Goal: Transaction & Acquisition: Purchase product/service

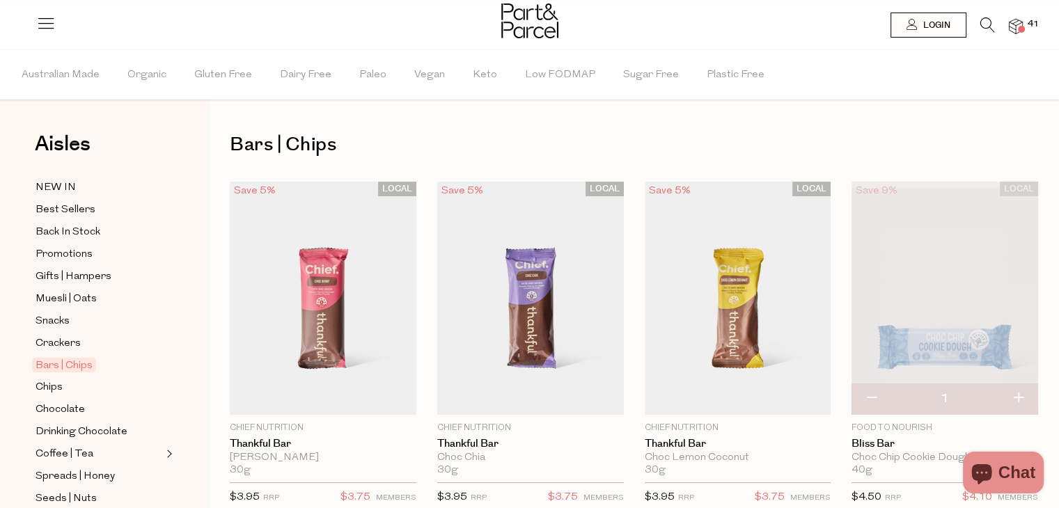
type input "[EMAIL_ADDRESS][DOMAIN_NAME]"
click at [1017, 25] on img at bounding box center [1016, 27] width 14 height 16
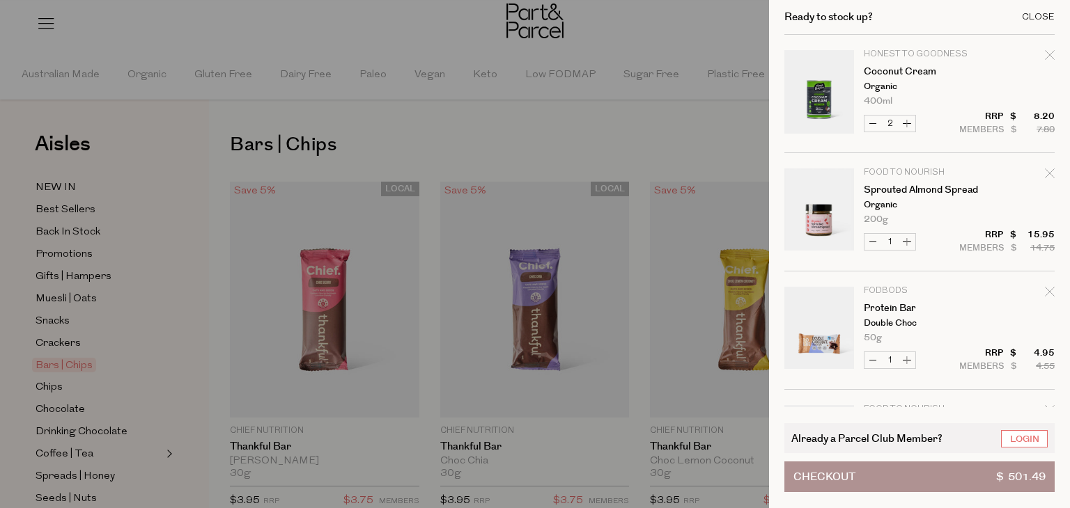
click at [1035, 13] on div "Close" at bounding box center [1038, 17] width 33 height 9
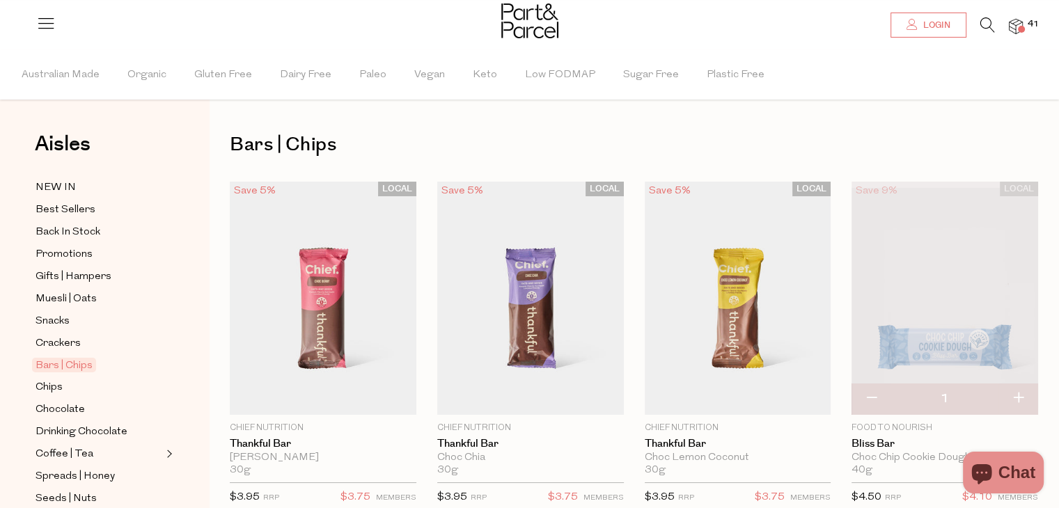
click at [951, 27] on link "Login" at bounding box center [929, 25] width 76 height 25
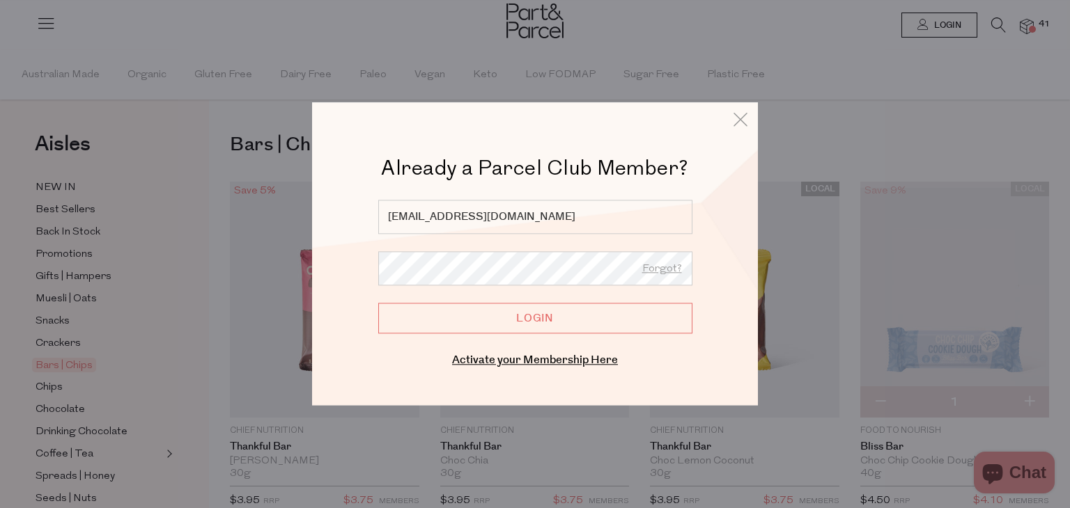
click at [525, 326] on input "Login" at bounding box center [535, 319] width 314 height 31
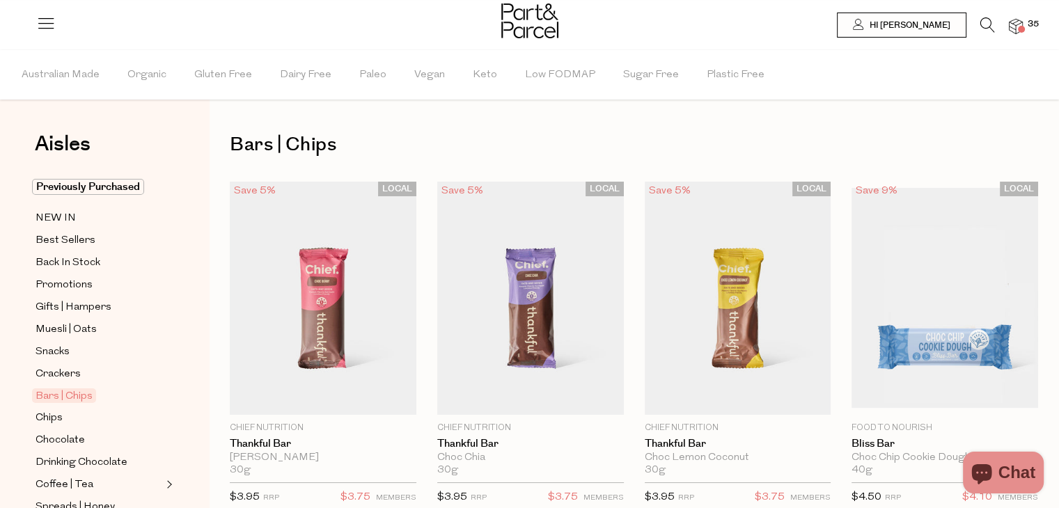
click at [50, 28] on icon at bounding box center [46, 23] width 20 height 20
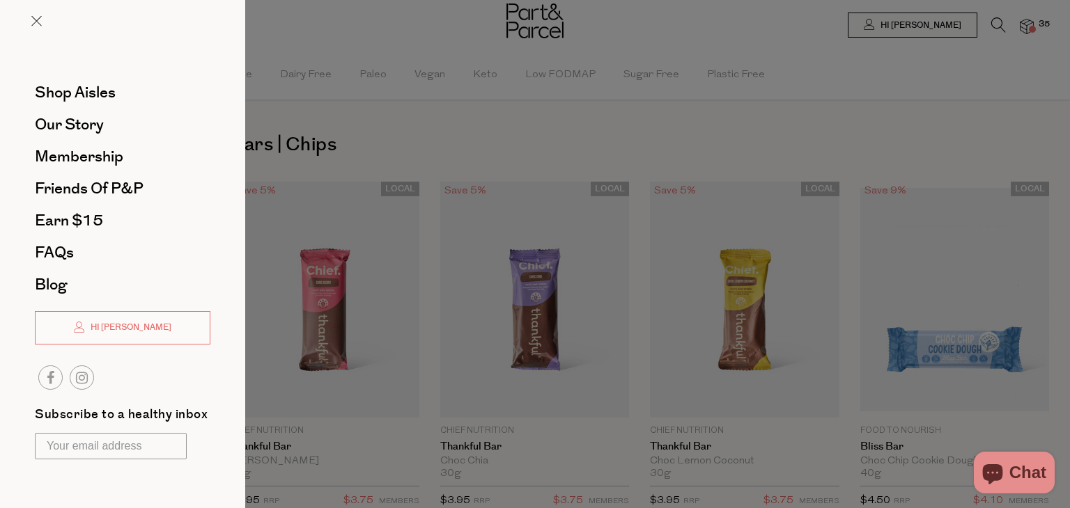
click at [901, 100] on div at bounding box center [535, 254] width 1070 height 508
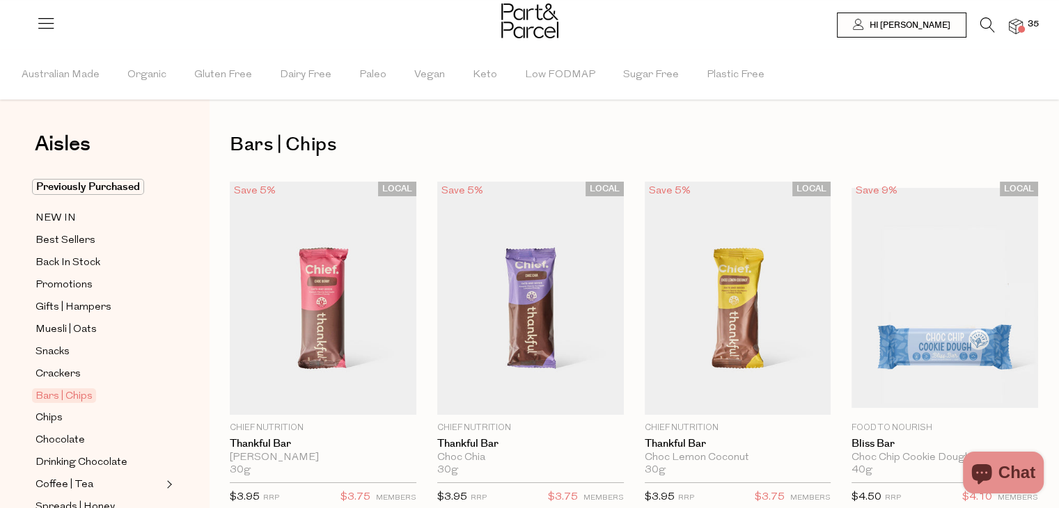
click at [1016, 23] on img at bounding box center [1016, 27] width 14 height 16
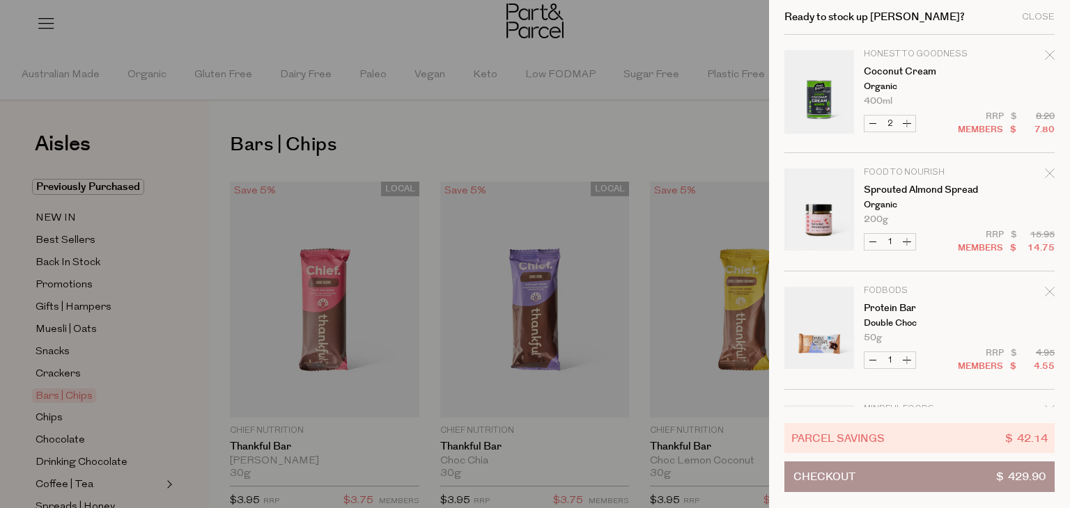
click at [881, 469] on button "Checkout $ 429.90" at bounding box center [919, 477] width 270 height 31
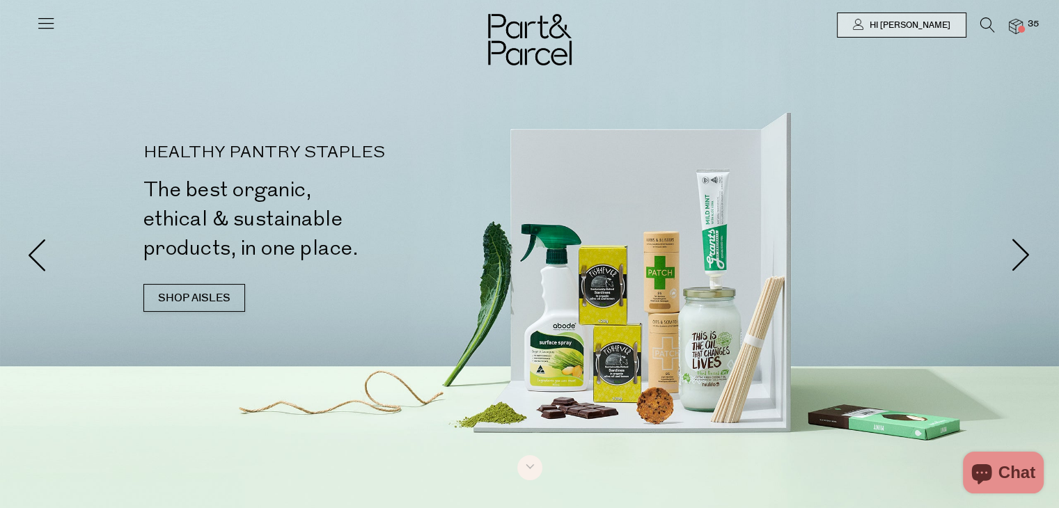
click at [983, 26] on icon at bounding box center [988, 24] width 15 height 15
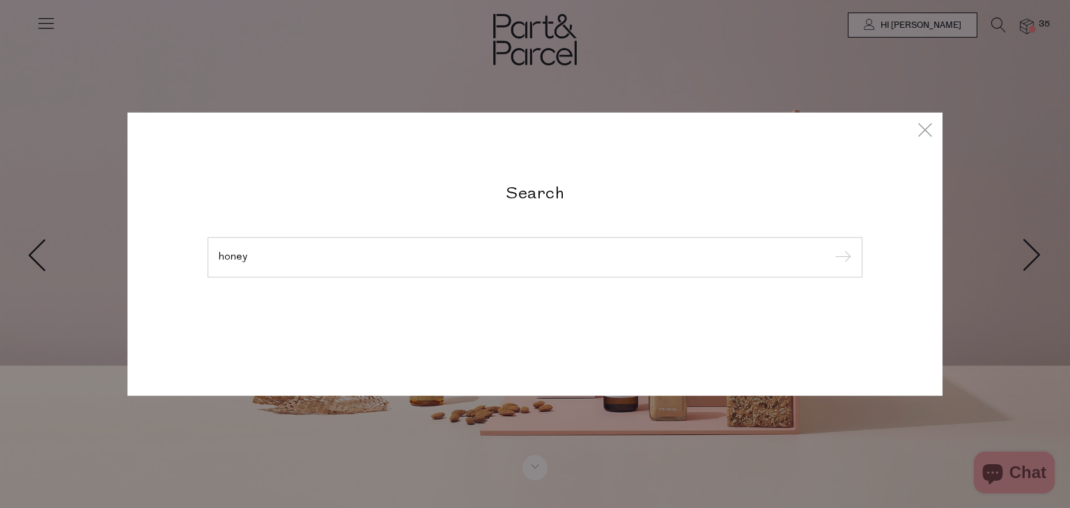
type input "honey"
click at [830, 248] on input "submit" at bounding box center [840, 258] width 21 height 21
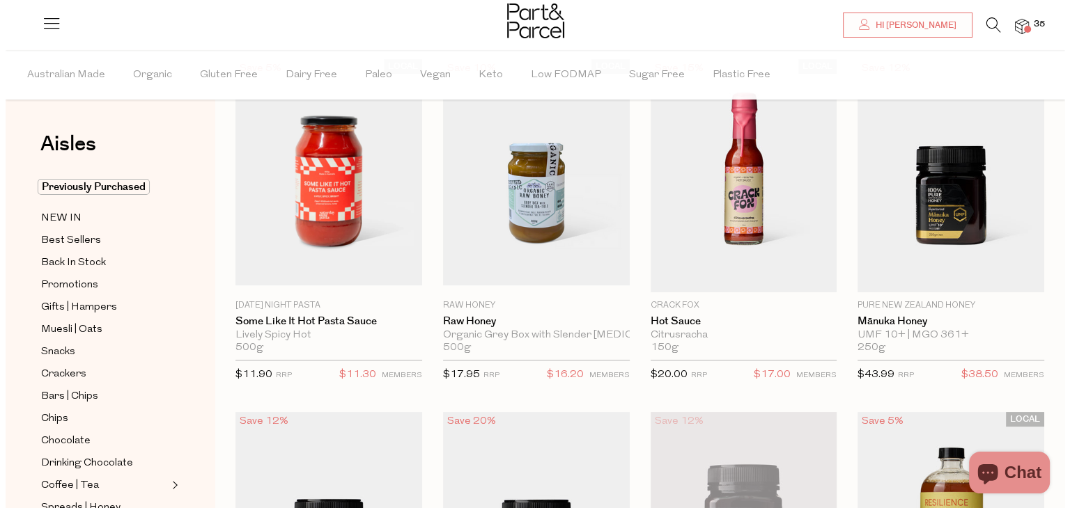
scroll to position [114, 0]
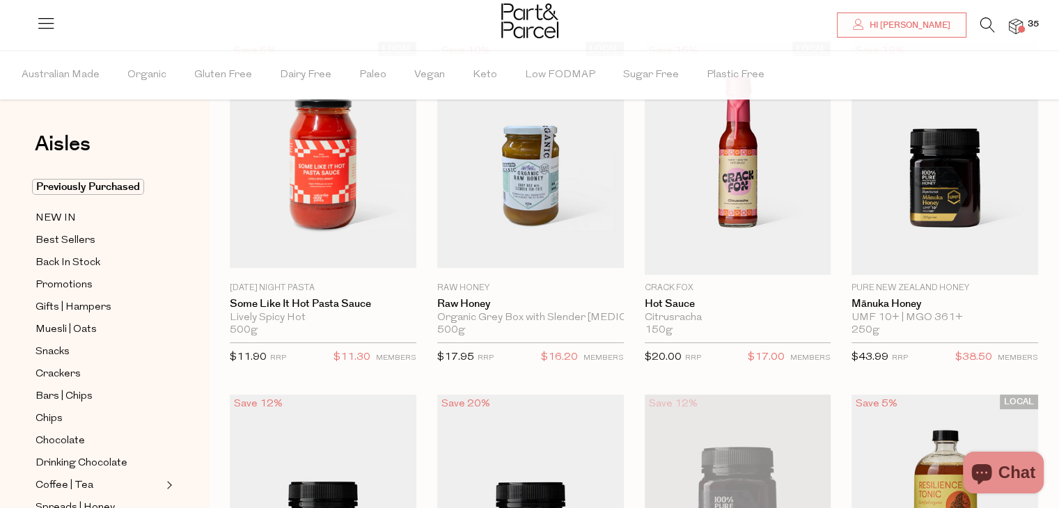
click at [1036, 26] on span "35" at bounding box center [1034, 24] width 18 height 13
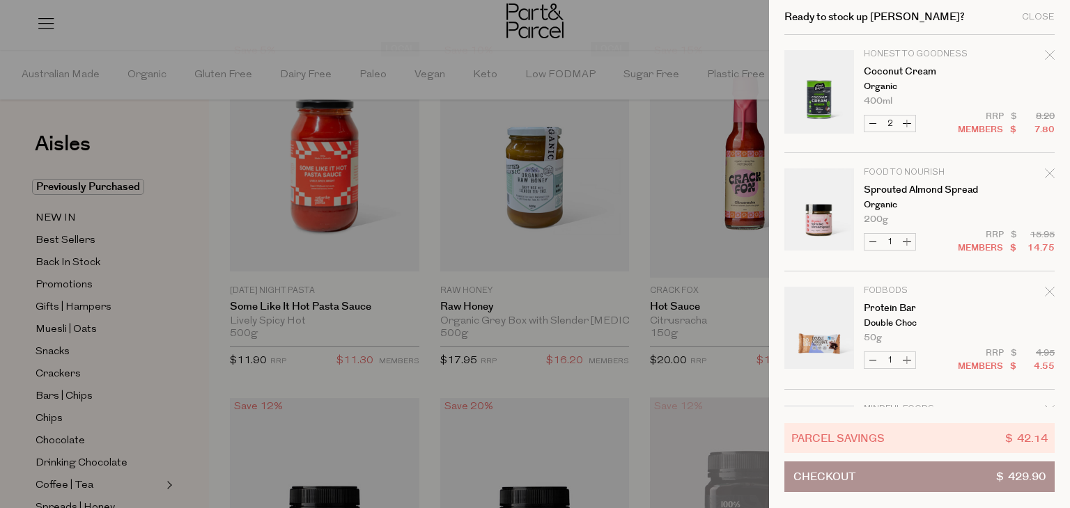
click at [276, 13] on div at bounding box center [535, 254] width 1070 height 508
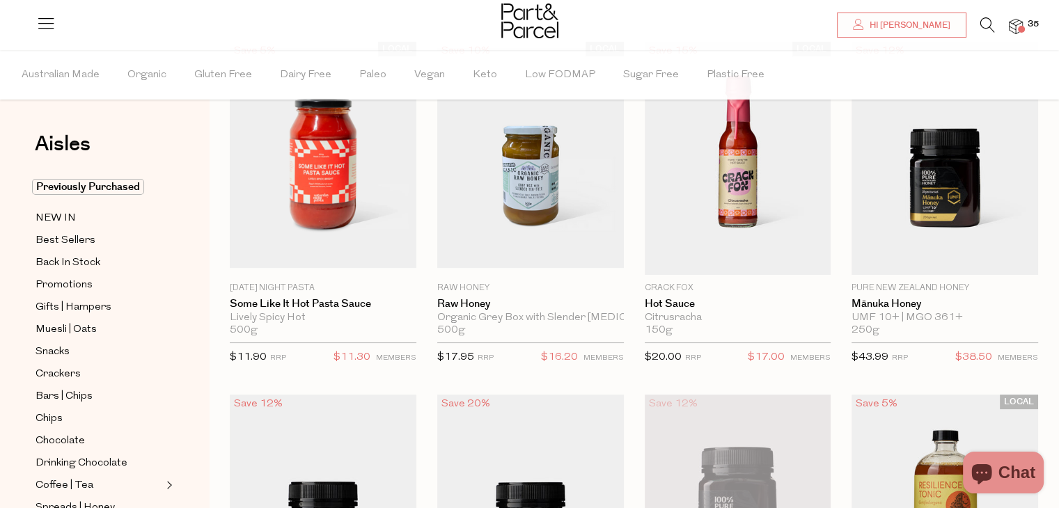
click at [983, 22] on icon at bounding box center [988, 24] width 15 height 15
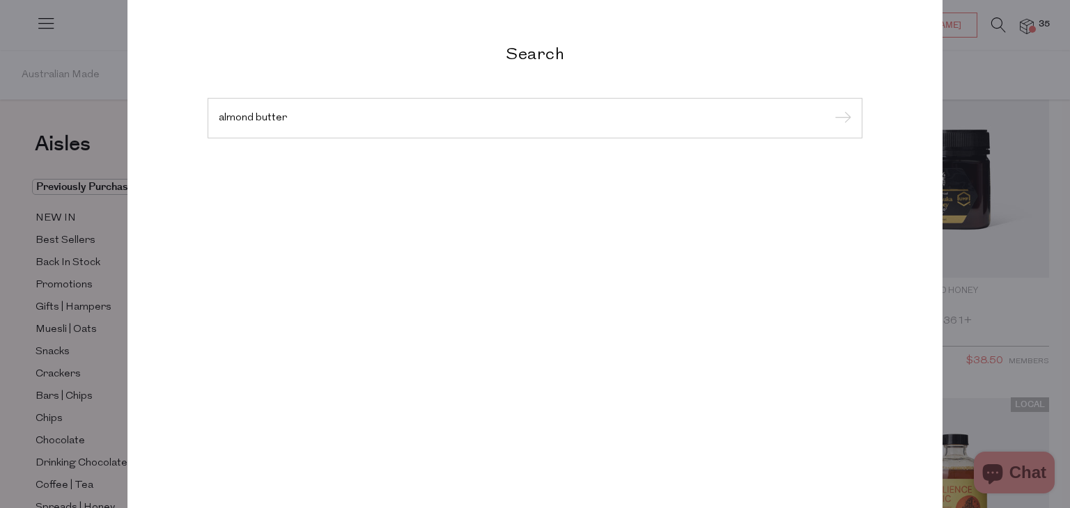
type input "almond butter"
click at [830, 109] on input "submit" at bounding box center [840, 119] width 21 height 21
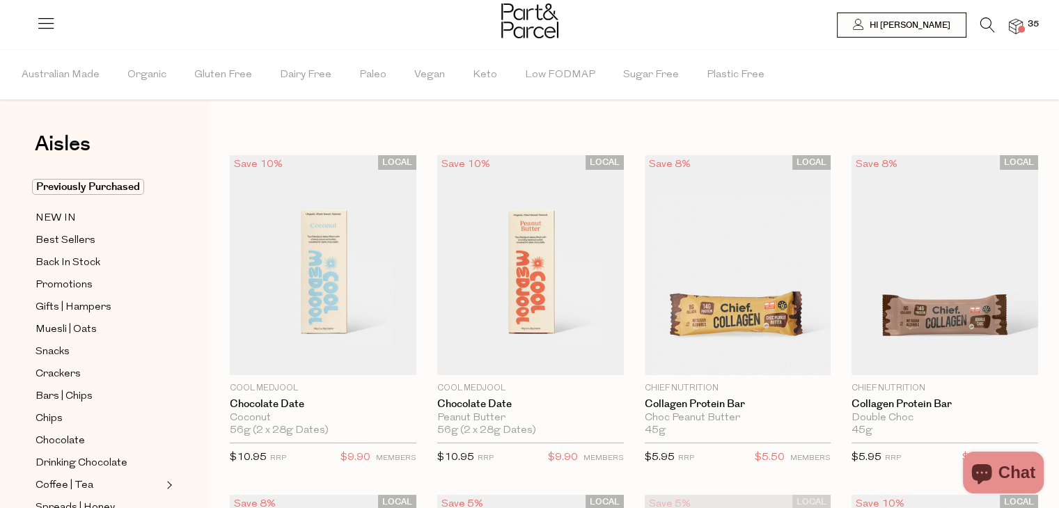
click at [1012, 26] on img at bounding box center [1016, 27] width 14 height 16
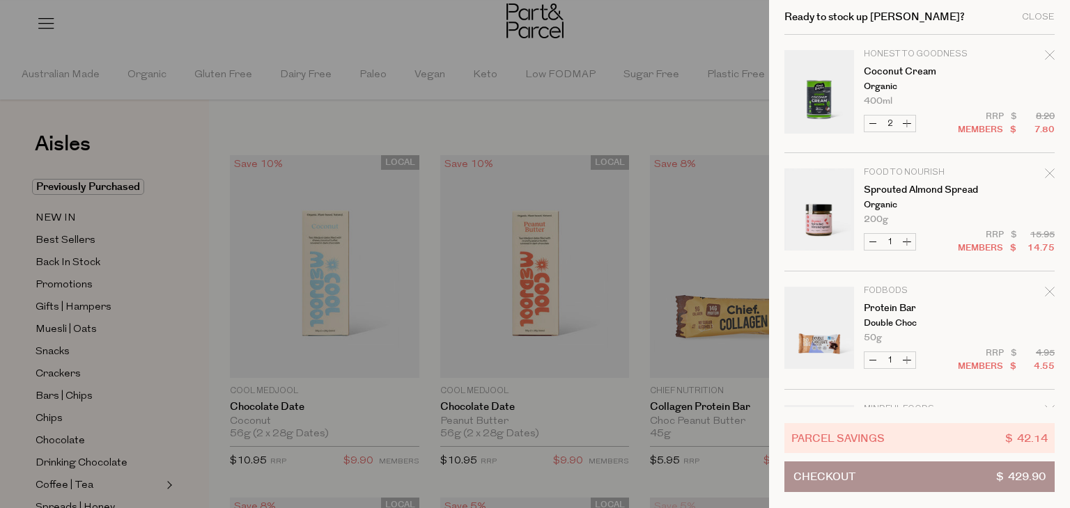
click at [334, 82] on div at bounding box center [535, 254] width 1070 height 508
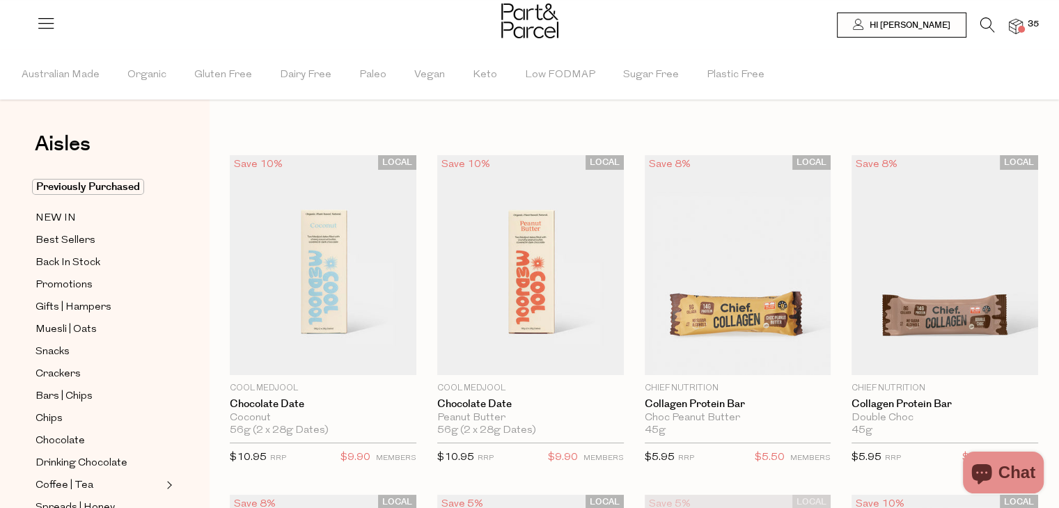
click at [995, 27] on icon at bounding box center [988, 24] width 15 height 15
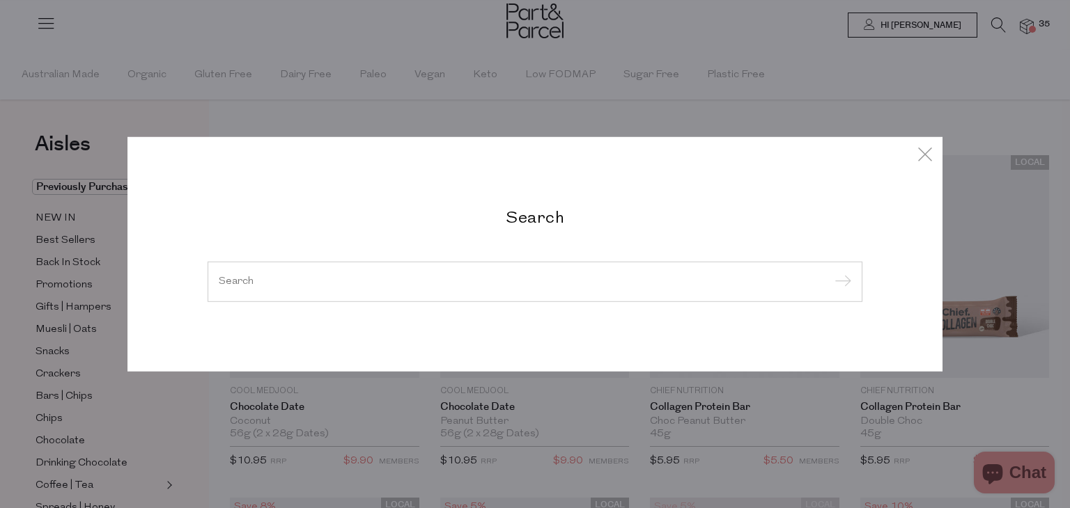
click at [995, 27] on div "Search" at bounding box center [535, 254] width 1070 height 508
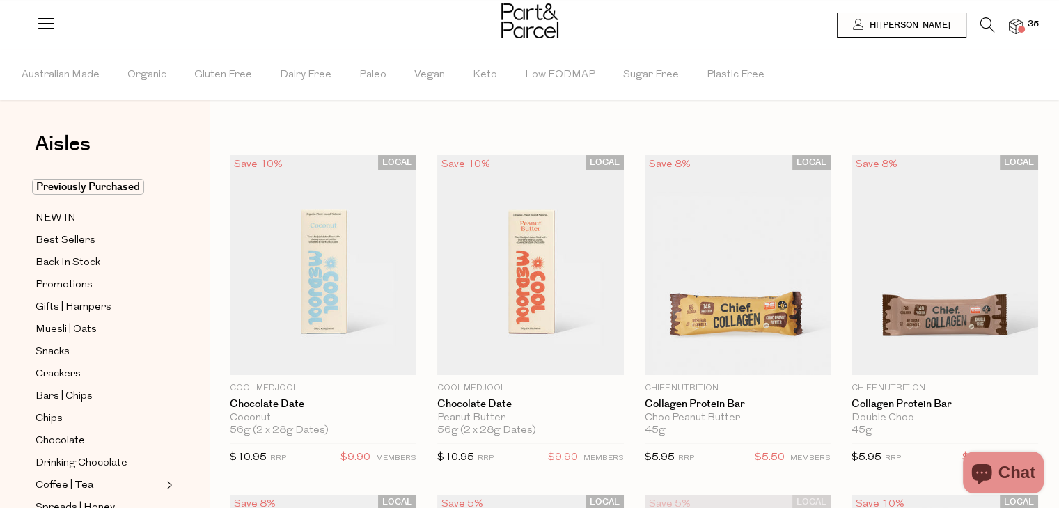
click at [988, 24] on icon at bounding box center [988, 24] width 15 height 15
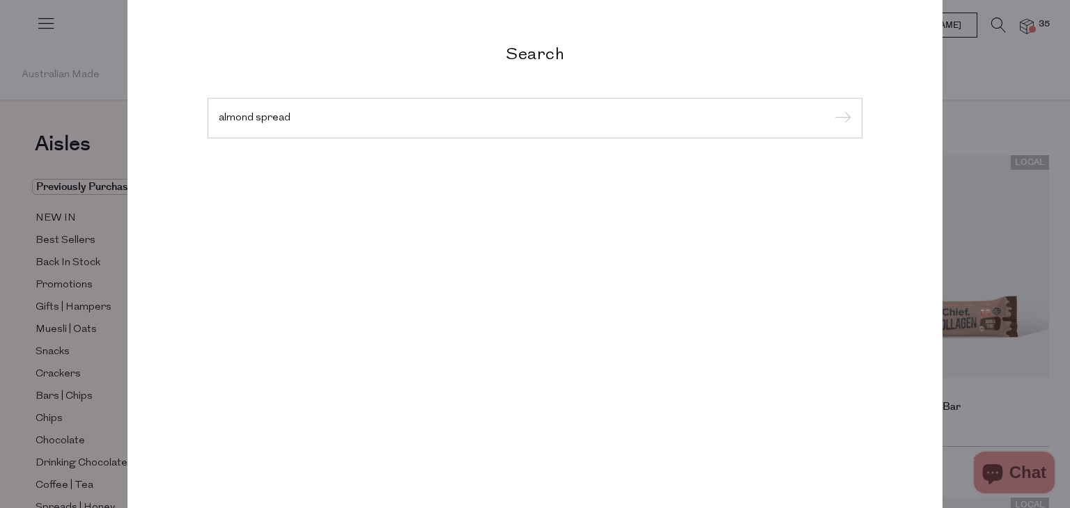
type input "almond spread"
click at [830, 109] on input "submit" at bounding box center [840, 119] width 21 height 21
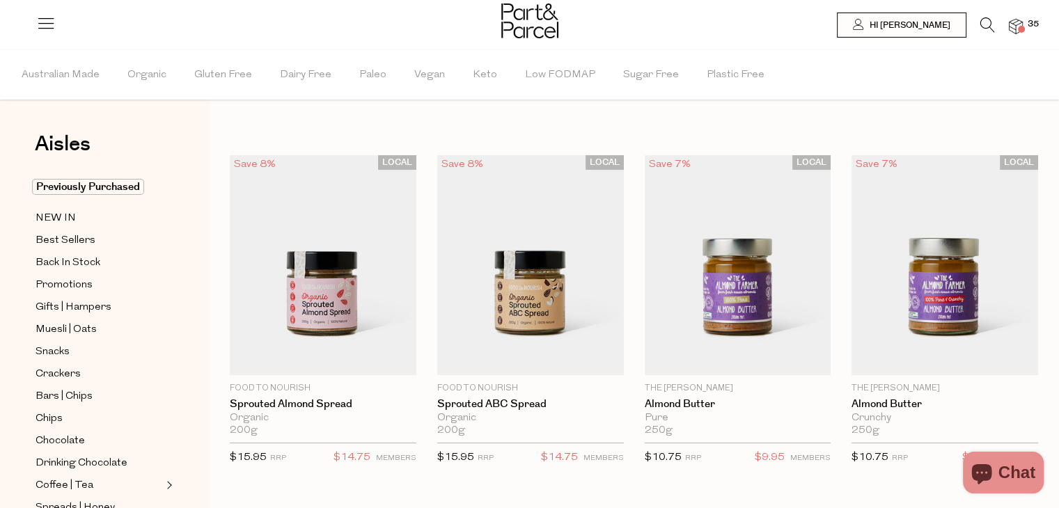
click at [1030, 26] on span "35" at bounding box center [1034, 24] width 18 height 13
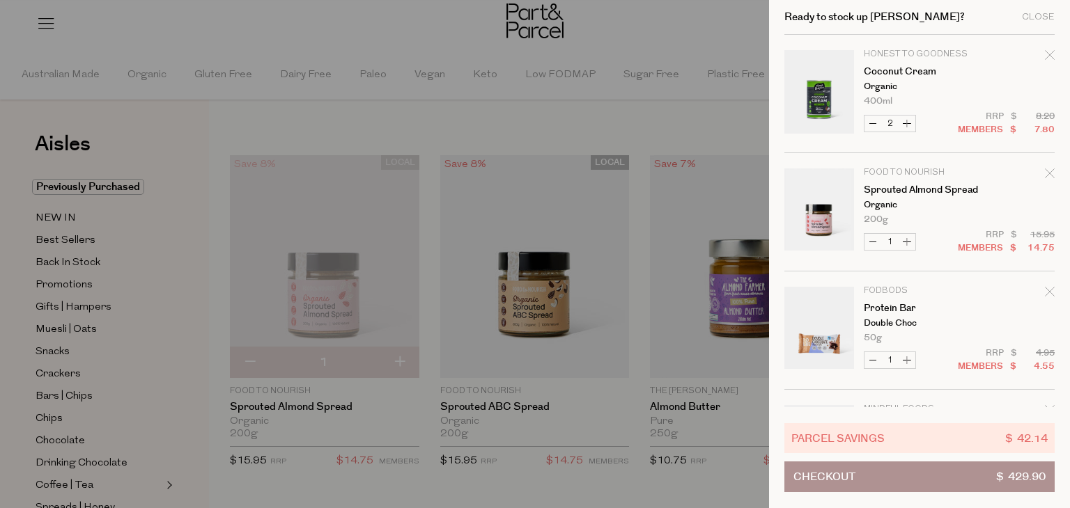
click at [872, 238] on button "Decrease Sprouted Almond Spread" at bounding box center [872, 242] width 17 height 16
type input "0"
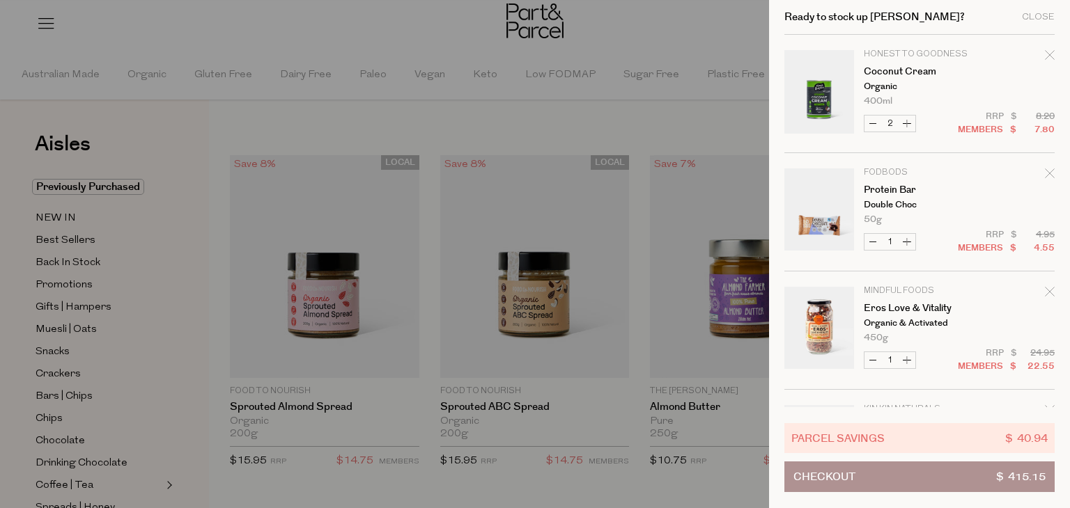
click at [907, 123] on button "Increase Coconut Cream" at bounding box center [906, 124] width 17 height 16
type input "3"
drag, startPoint x: 942, startPoint y: 343, endPoint x: 956, endPoint y: 299, distance: 45.8
click at [956, 299] on tr "Mindful Foods Eros Love & Vitality Organic & Activated 450g Only 6 Available De…" at bounding box center [919, 338] width 270 height 103
click at [956, 299] on td "Mindful Foods Eros Love & Vitality Organic & Activated 450g Only 6 Available" at bounding box center [959, 315] width 191 height 56
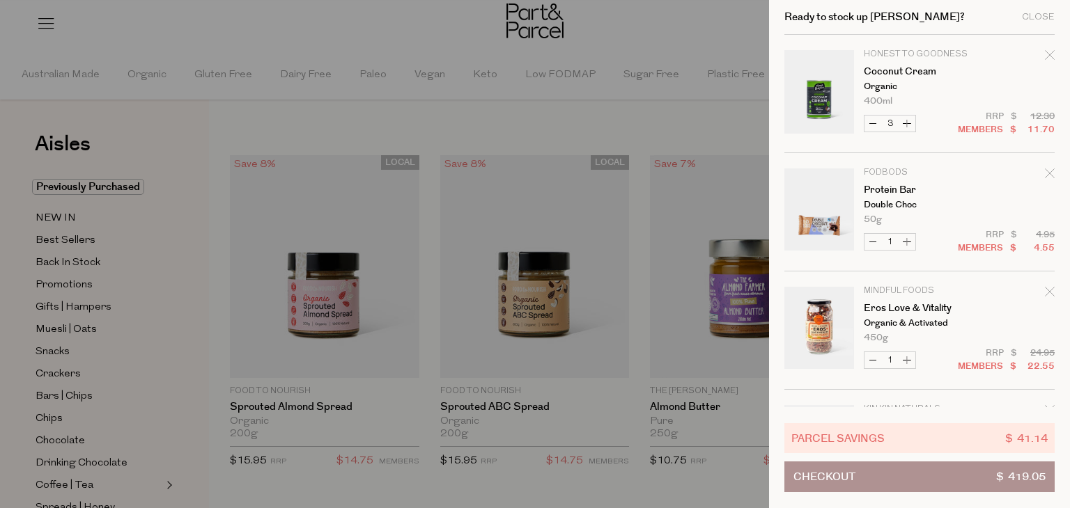
click at [995, 290] on td "Mindful Foods Eros Love & Vitality Organic & Activated 450g Only 6 Available" at bounding box center [959, 315] width 191 height 56
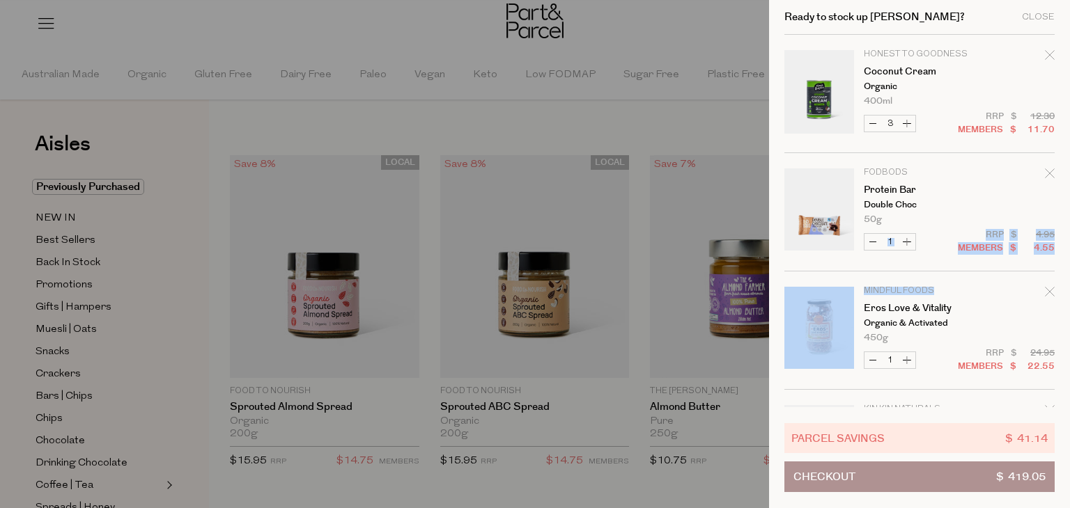
drag, startPoint x: 995, startPoint y: 290, endPoint x: 1006, endPoint y: 216, distance: 75.3
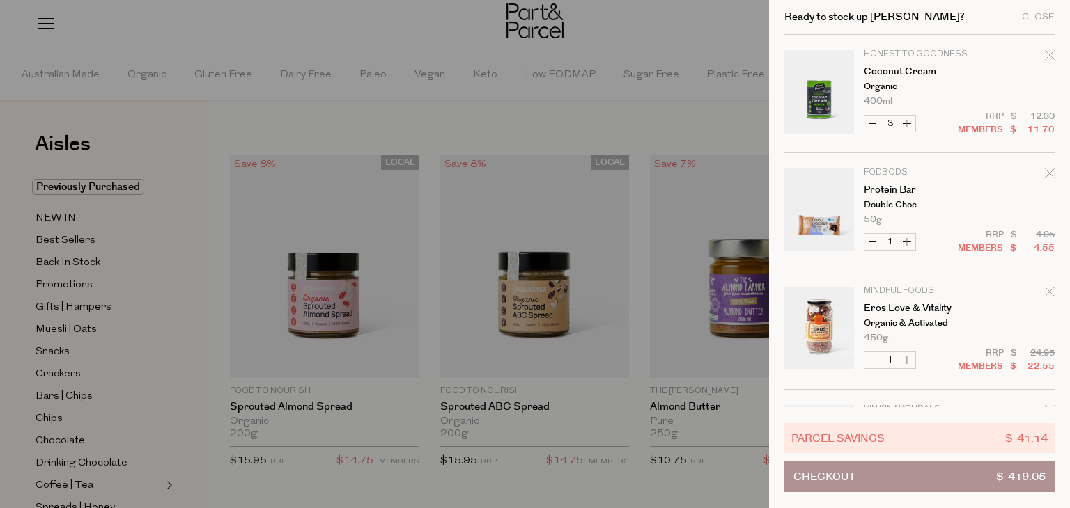
click at [985, 304] on td "Mindful Foods Eros Love & Vitality Organic & Activated 450g Only 6 Available" at bounding box center [959, 315] width 191 height 56
click at [971, 315] on td "Mindful Foods Eros Love & Vitality Organic & Activated 450g Only 6 Available" at bounding box center [959, 315] width 191 height 56
click at [1030, 26] on div "Ready to stock up Danielle? Close" at bounding box center [919, 17] width 270 height 35
click at [1026, 20] on div "Close" at bounding box center [1038, 17] width 33 height 9
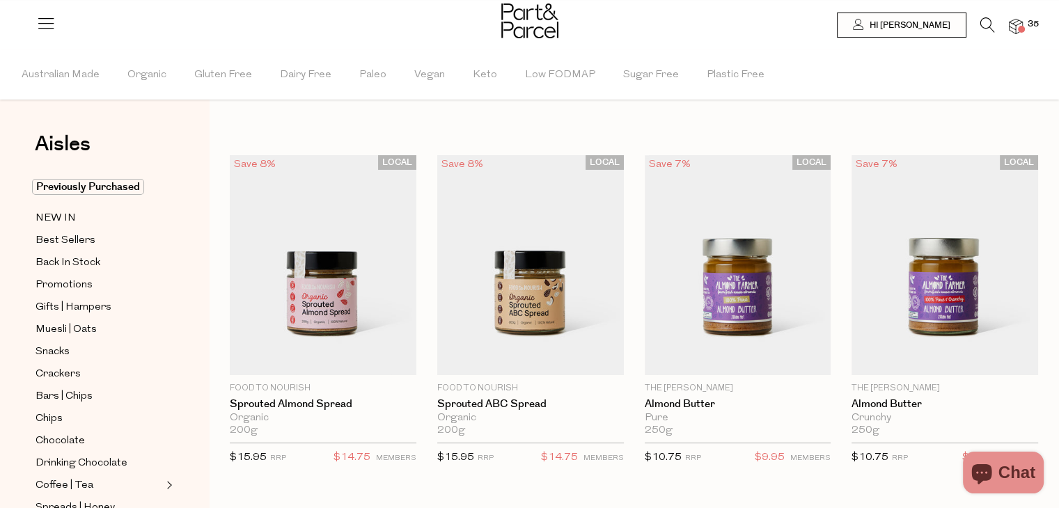
click at [984, 26] on icon at bounding box center [988, 24] width 15 height 15
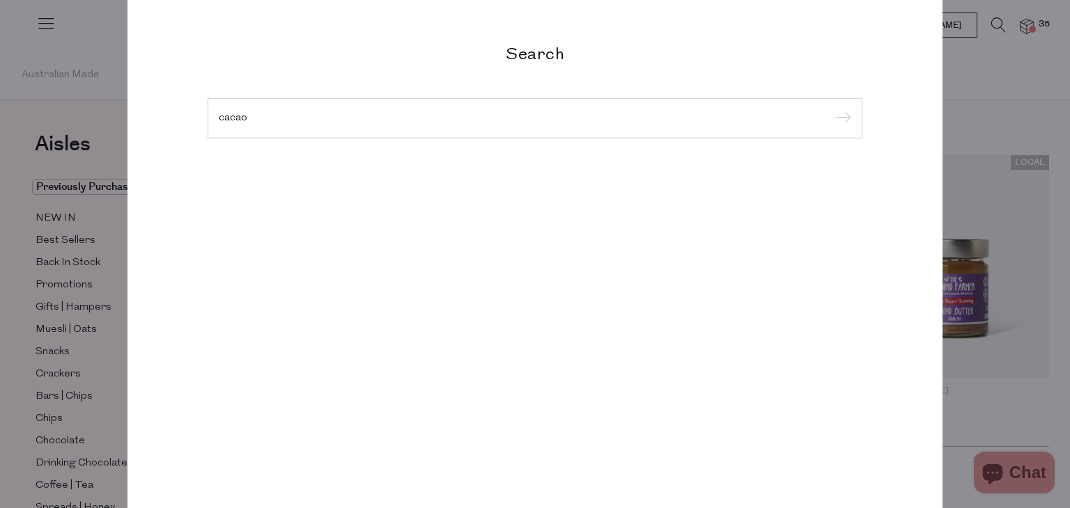
type input "cacao"
click at [830, 109] on input "submit" at bounding box center [840, 119] width 21 height 21
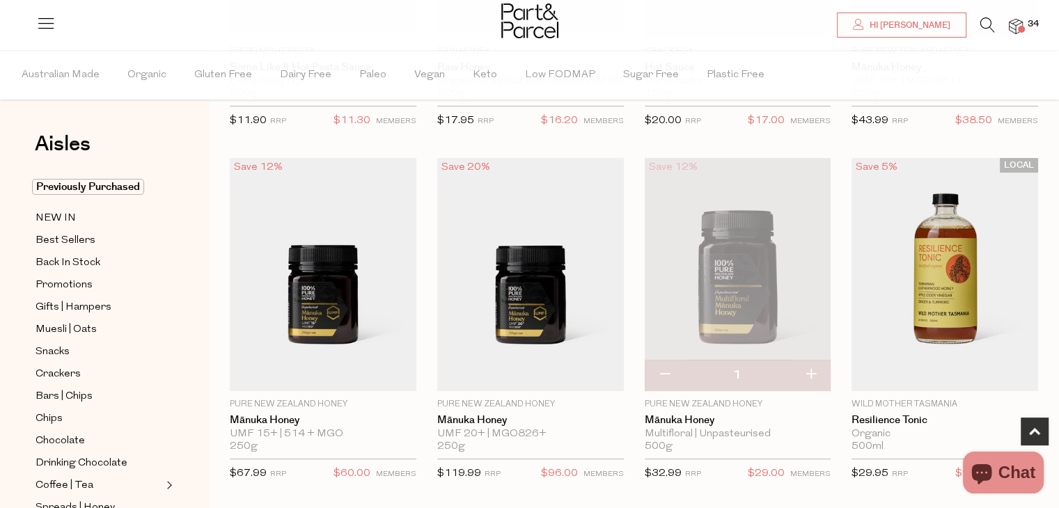
scroll to position [356, 0]
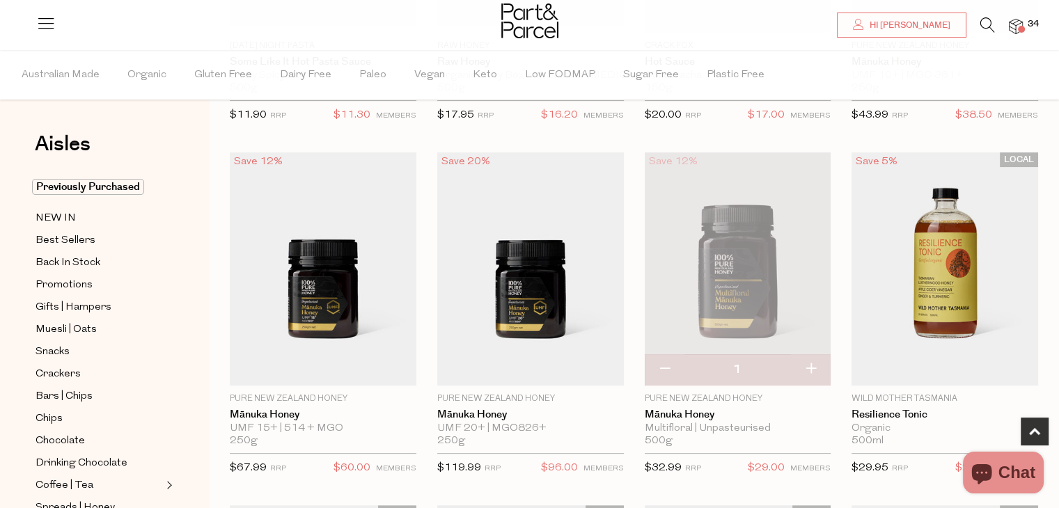
click at [660, 375] on button "button" at bounding box center [665, 370] width 40 height 31
type input "0"
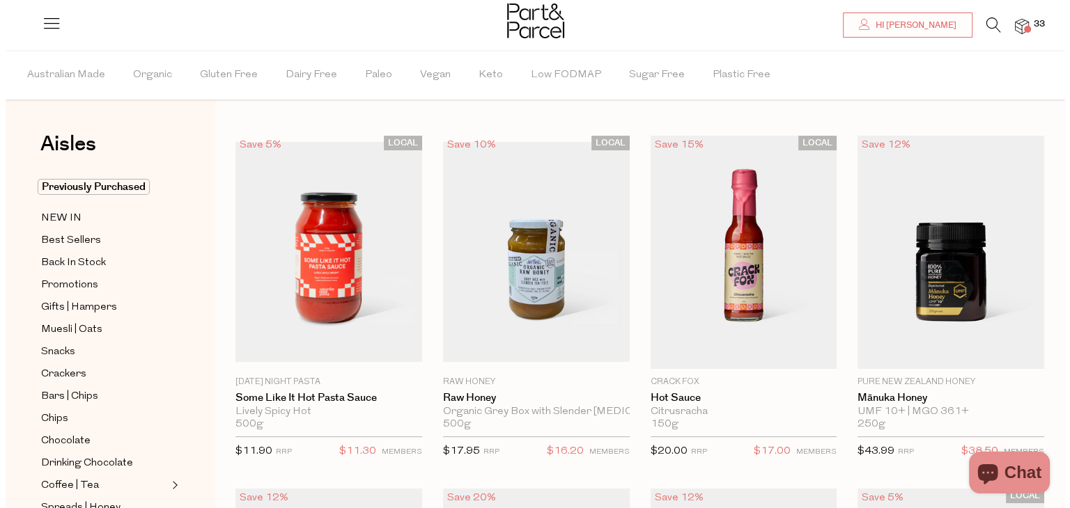
scroll to position [0, 0]
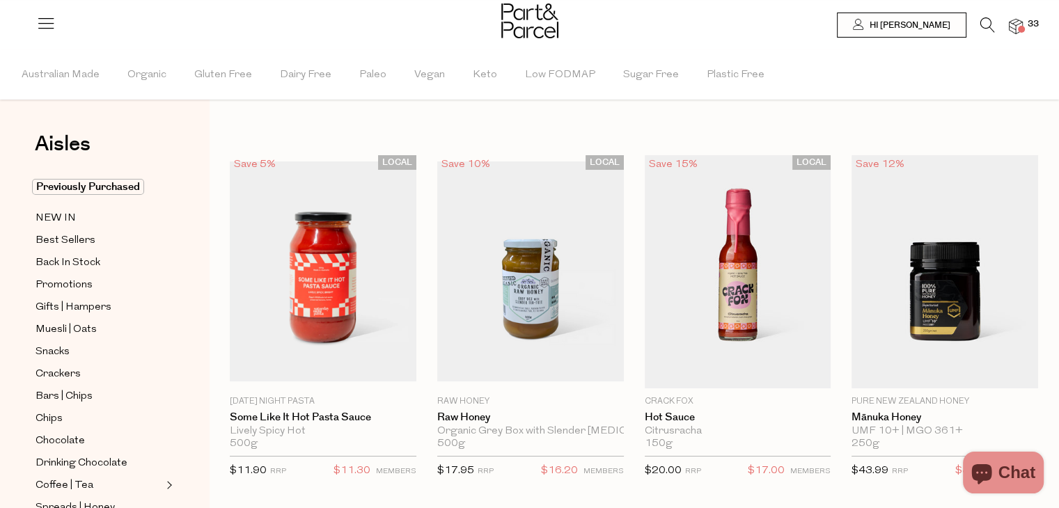
click at [981, 18] on icon at bounding box center [988, 24] width 15 height 15
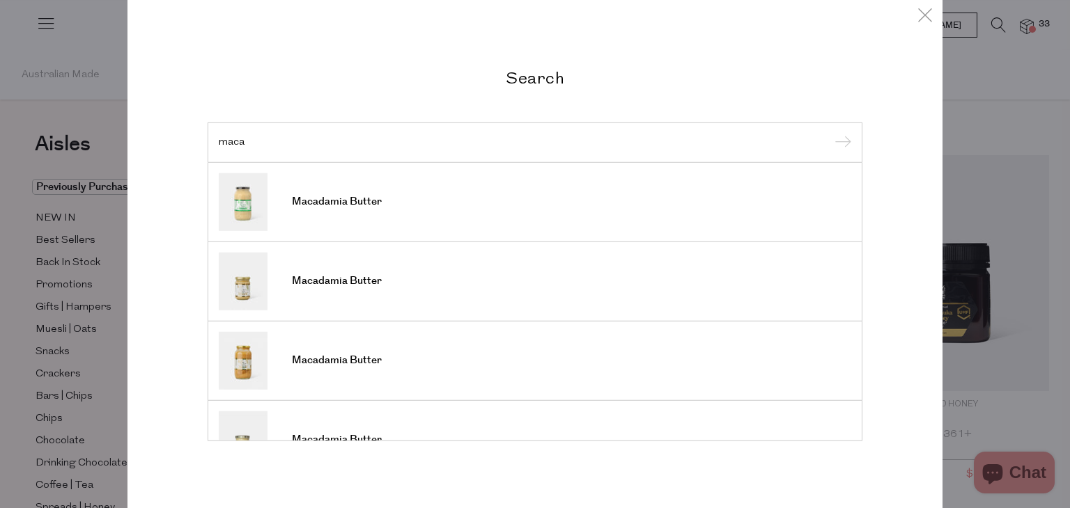
type input "maca"
click at [312, 215] on link "Macadamia Butter" at bounding box center [535, 202] width 632 height 58
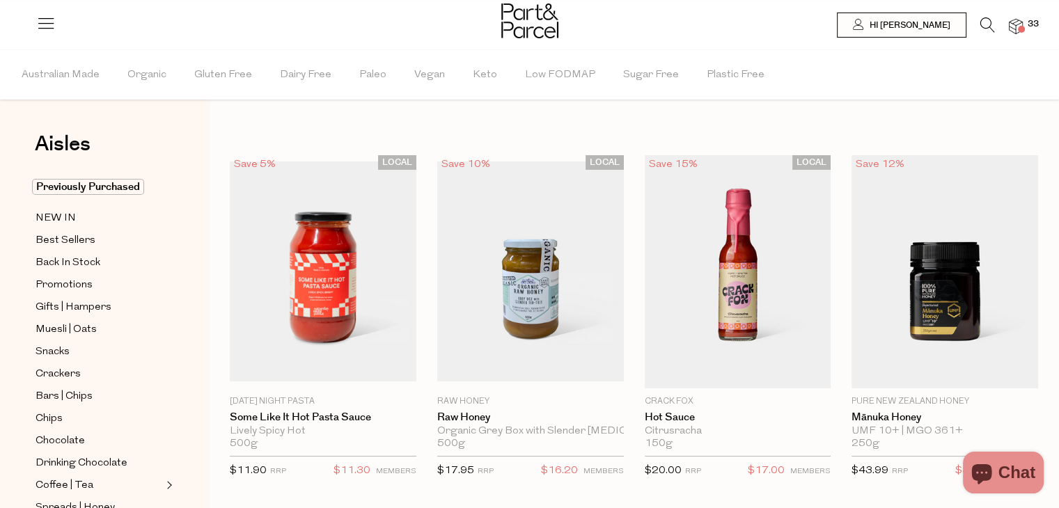
click at [987, 33] on link at bounding box center [988, 29] width 15 height 15
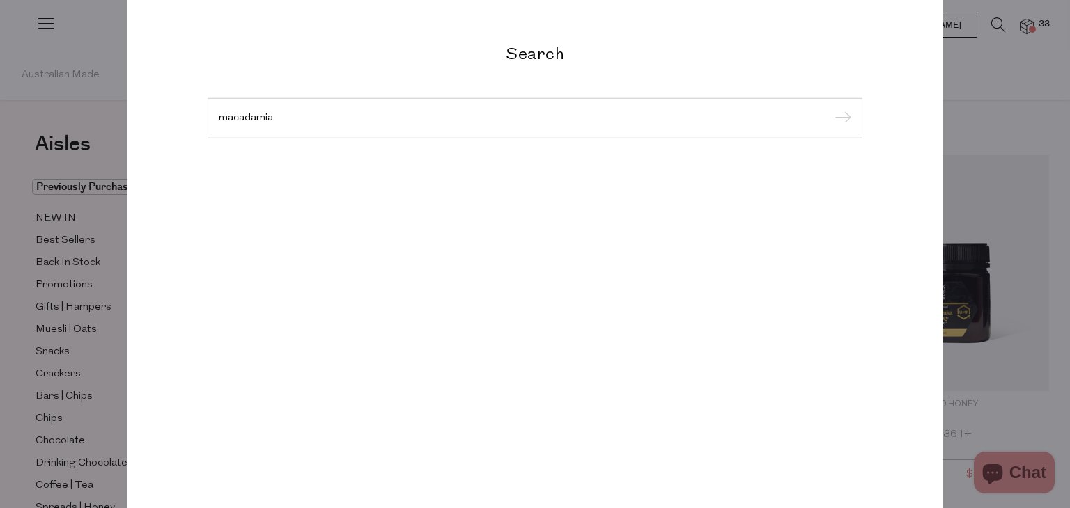
type input "macadamia"
click at [830, 109] on input "submit" at bounding box center [840, 119] width 21 height 21
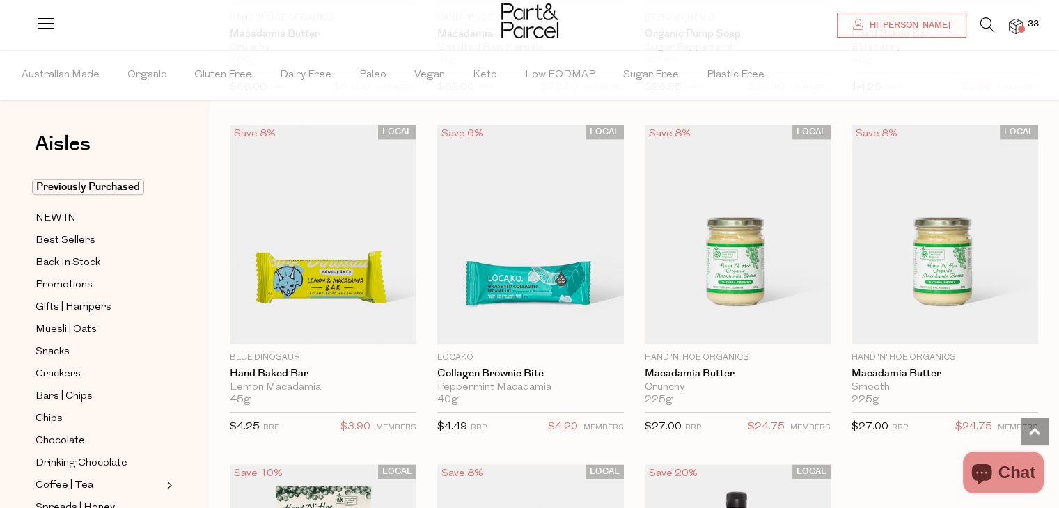
scroll to position [1725, 0]
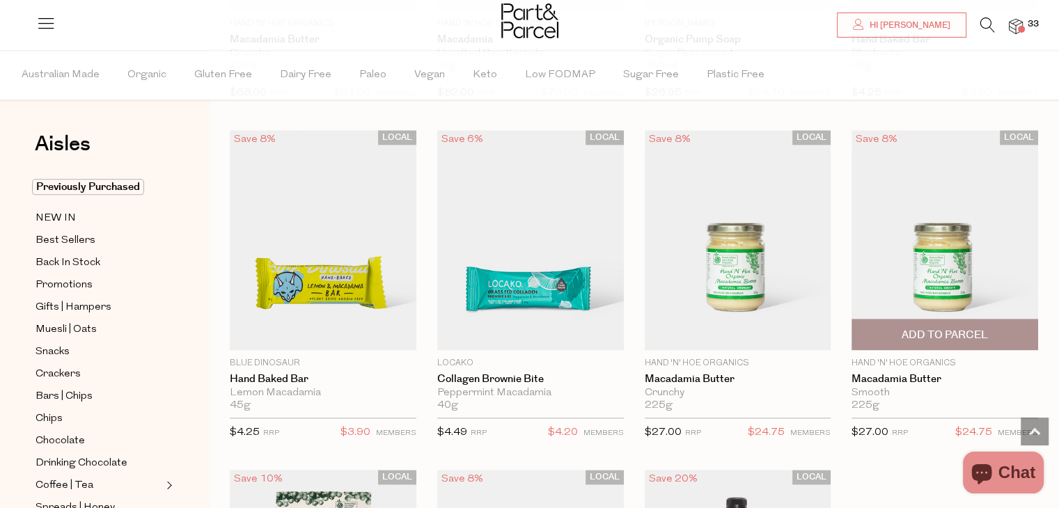
click at [956, 334] on span "Add To Parcel" at bounding box center [945, 335] width 86 height 15
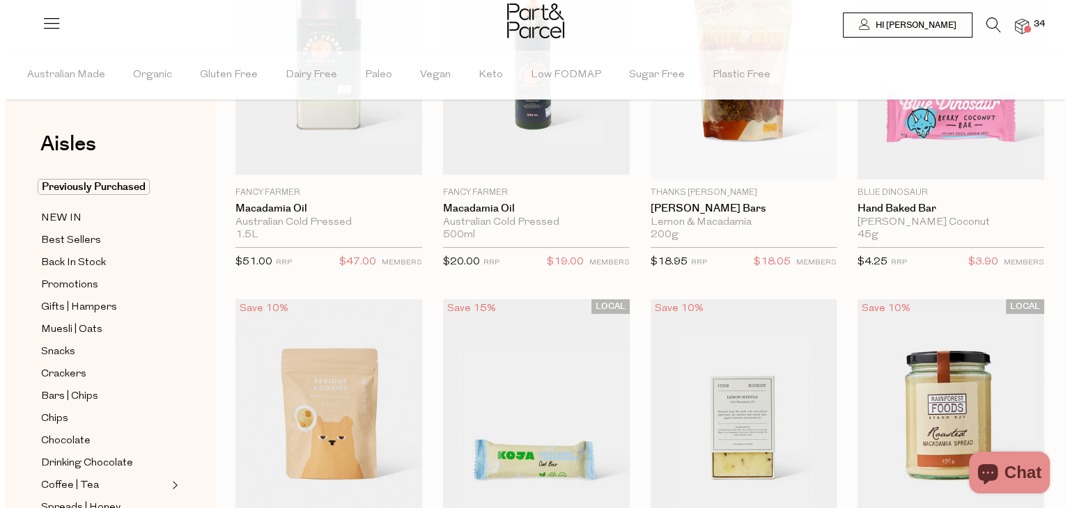
scroll to position [0, 0]
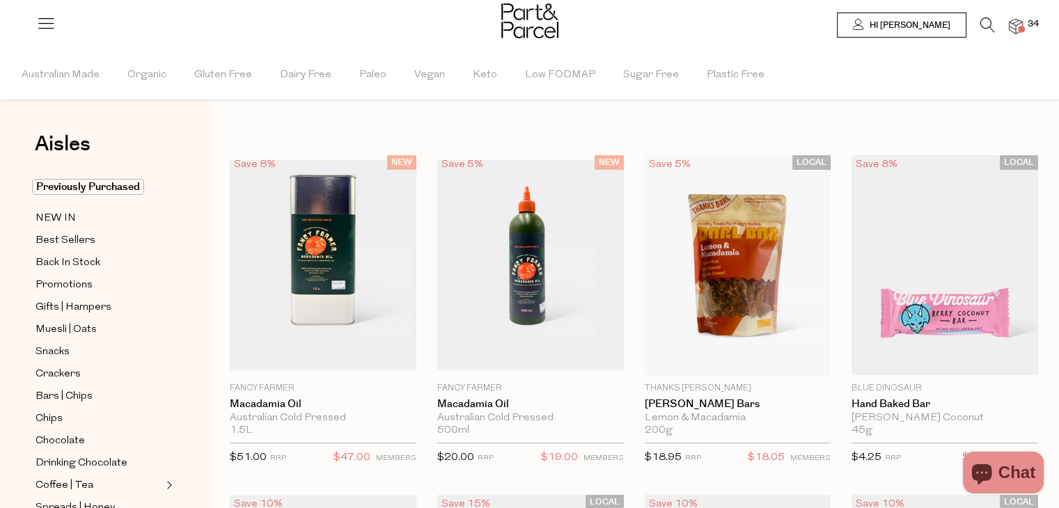
click at [985, 28] on icon at bounding box center [988, 24] width 15 height 15
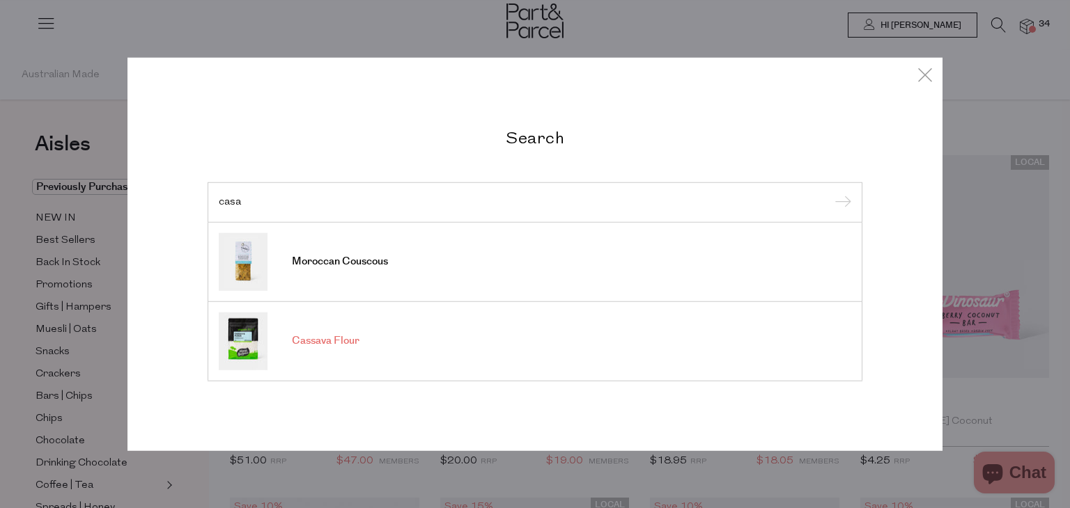
type input "casa"
click at [329, 342] on span "Cassava Flour" at bounding box center [326, 341] width 68 height 14
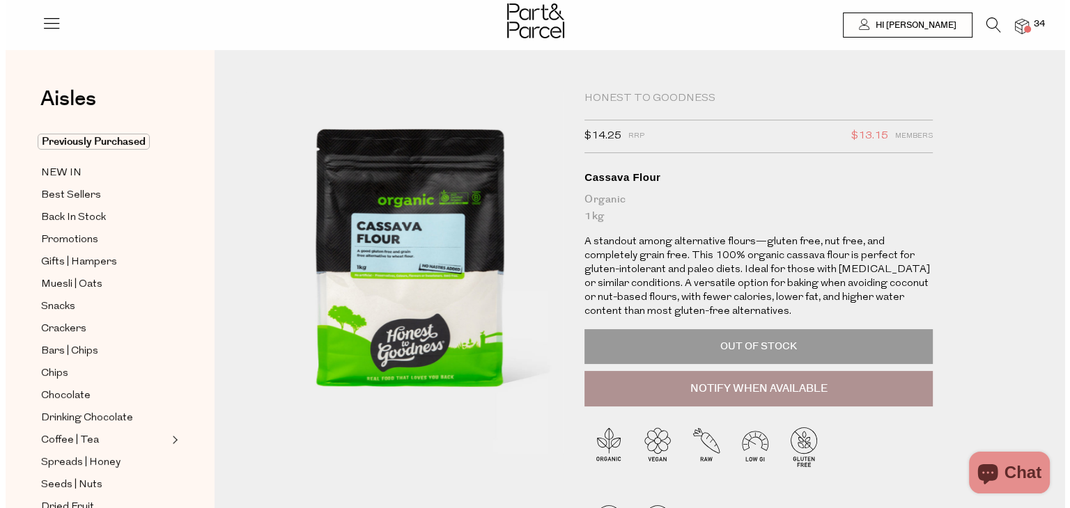
scroll to position [6, 0]
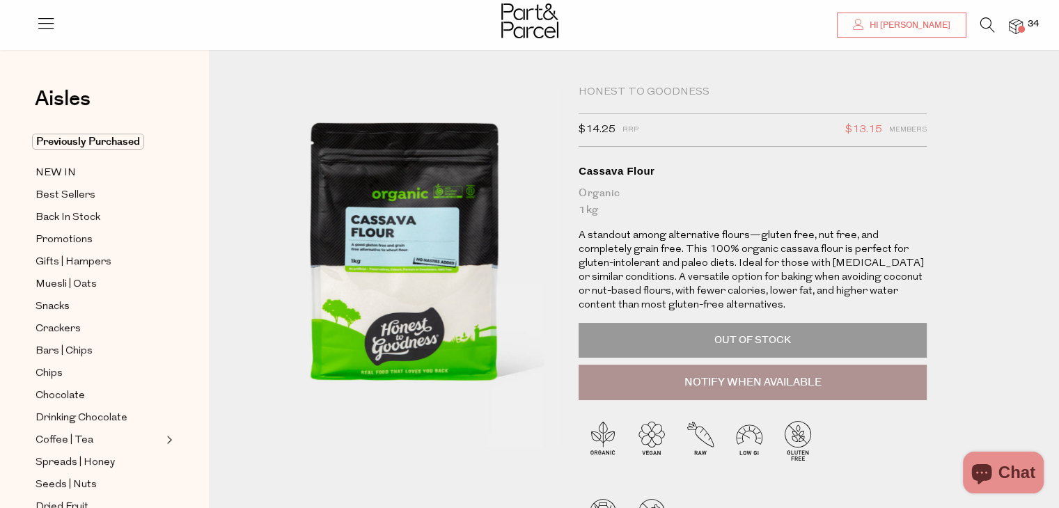
click at [983, 29] on icon at bounding box center [988, 24] width 15 height 15
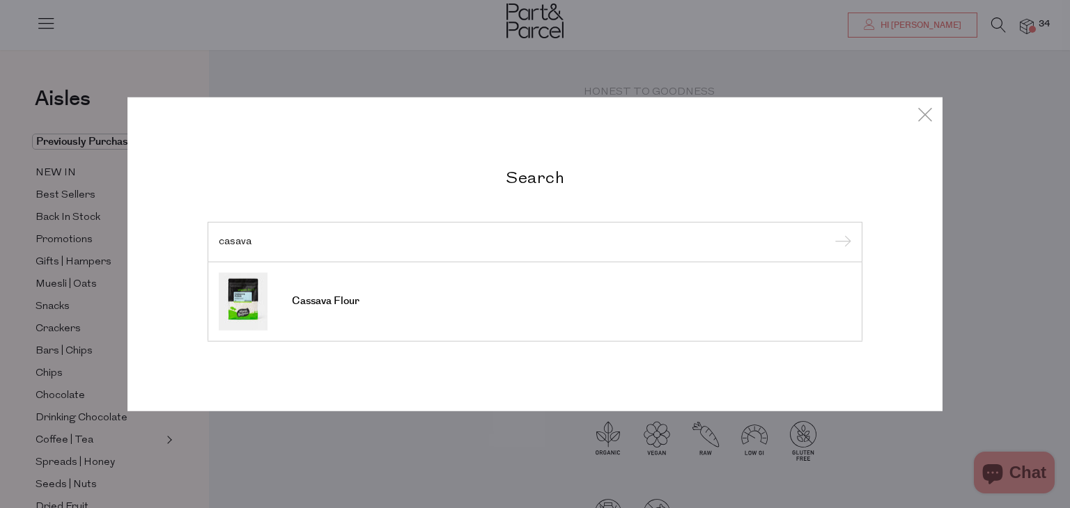
click at [233, 247] on input "casava" at bounding box center [535, 242] width 632 height 10
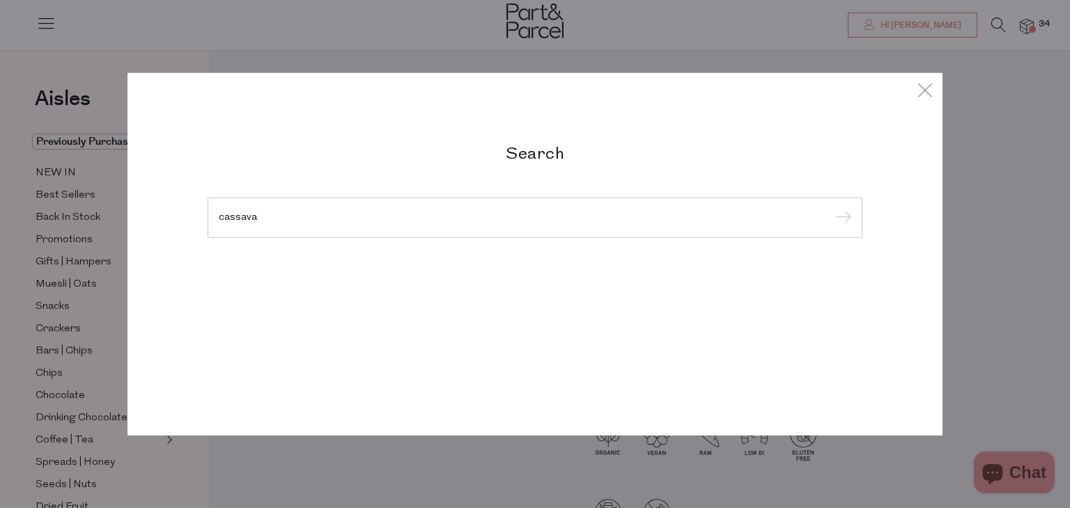
type input "cassava"
click at [830, 208] on input "submit" at bounding box center [840, 218] width 21 height 21
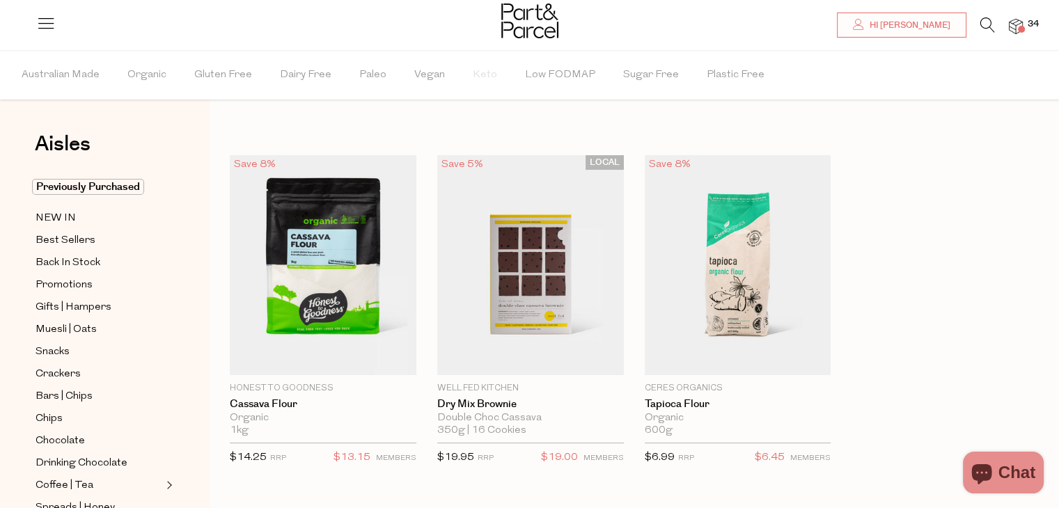
scroll to position [96, 0]
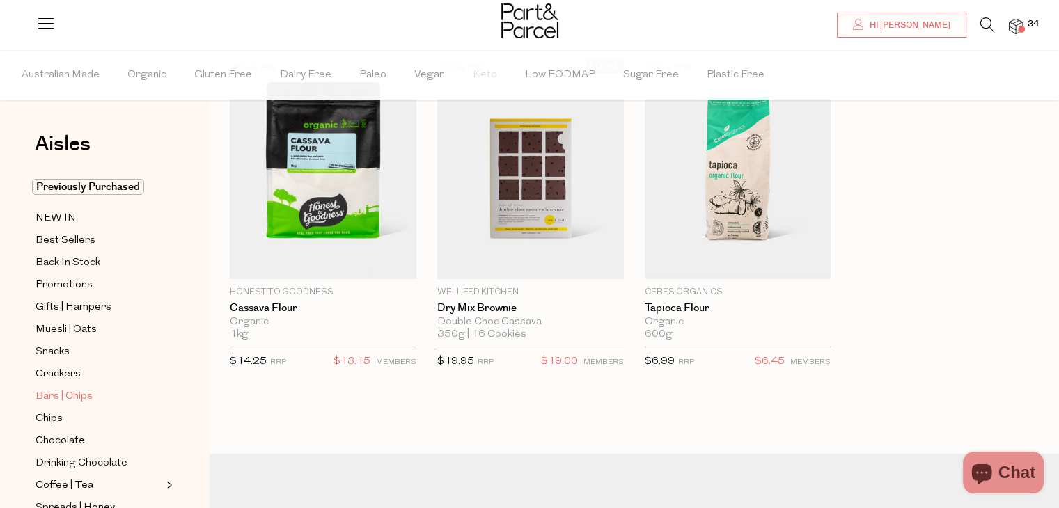
click at [86, 400] on span "Bars | Chips" at bounding box center [64, 397] width 57 height 17
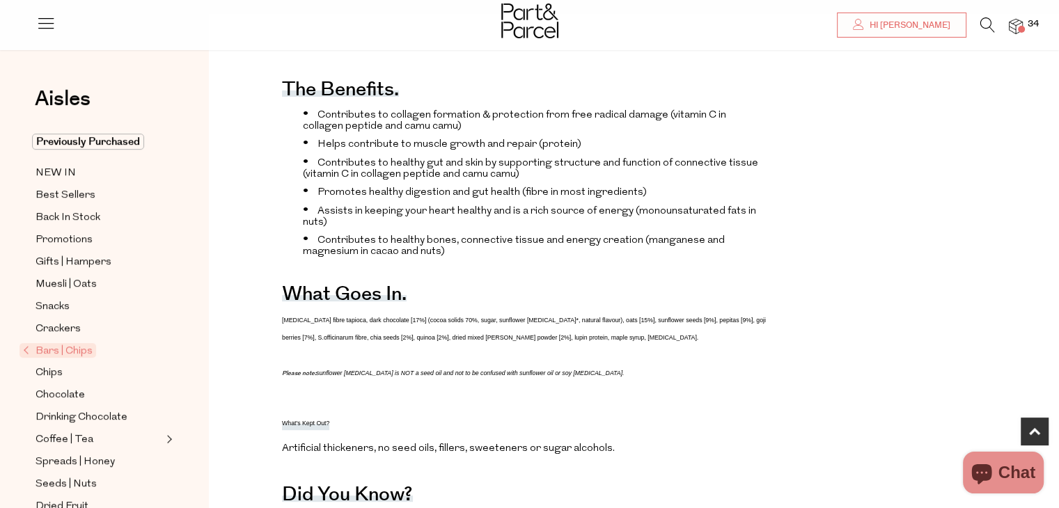
scroll to position [531, 0]
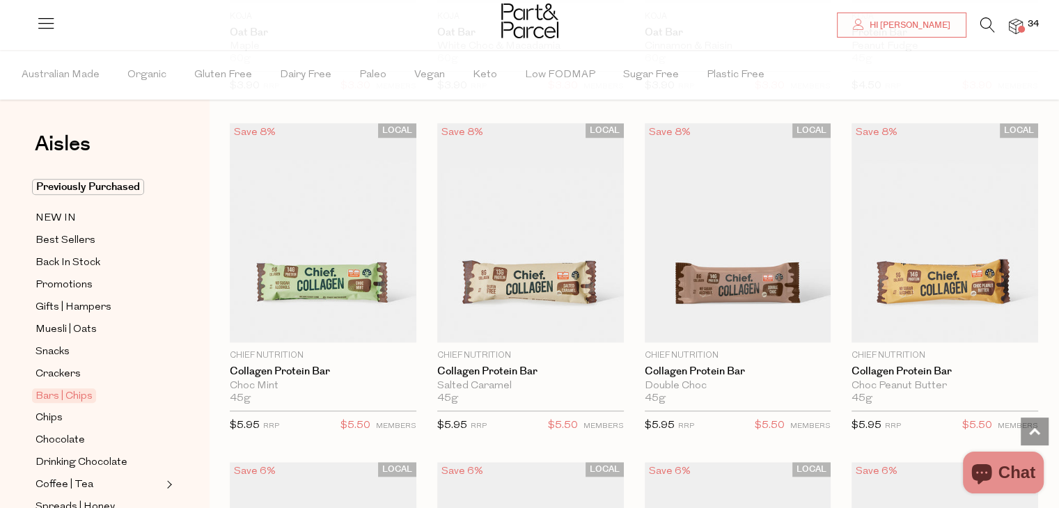
scroll to position [1126, 0]
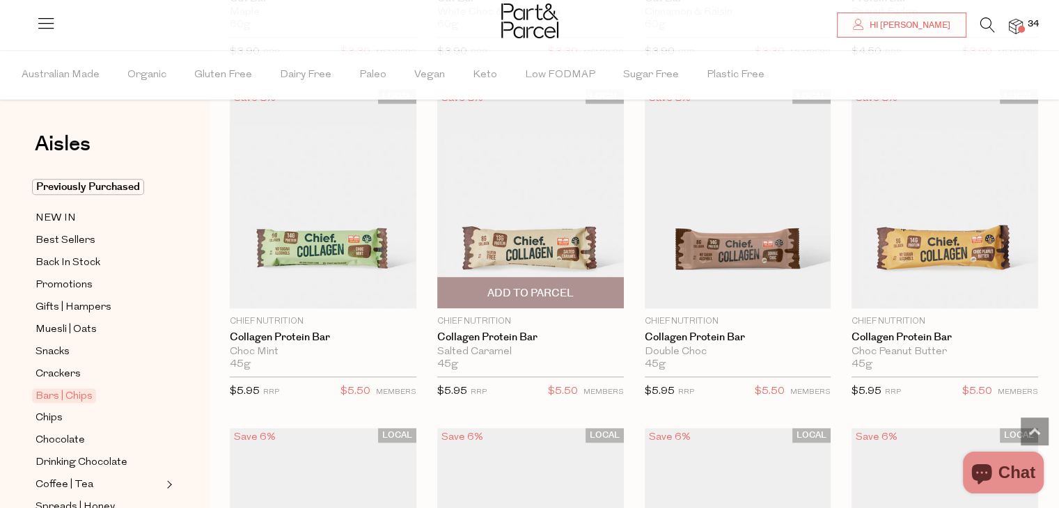
click at [507, 204] on img at bounding box center [530, 198] width 187 height 220
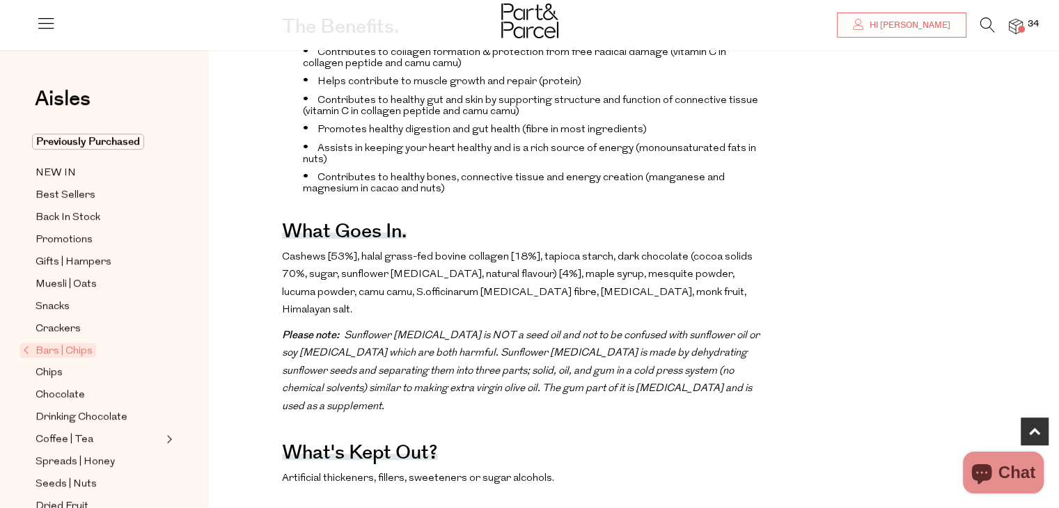
scroll to position [627, 0]
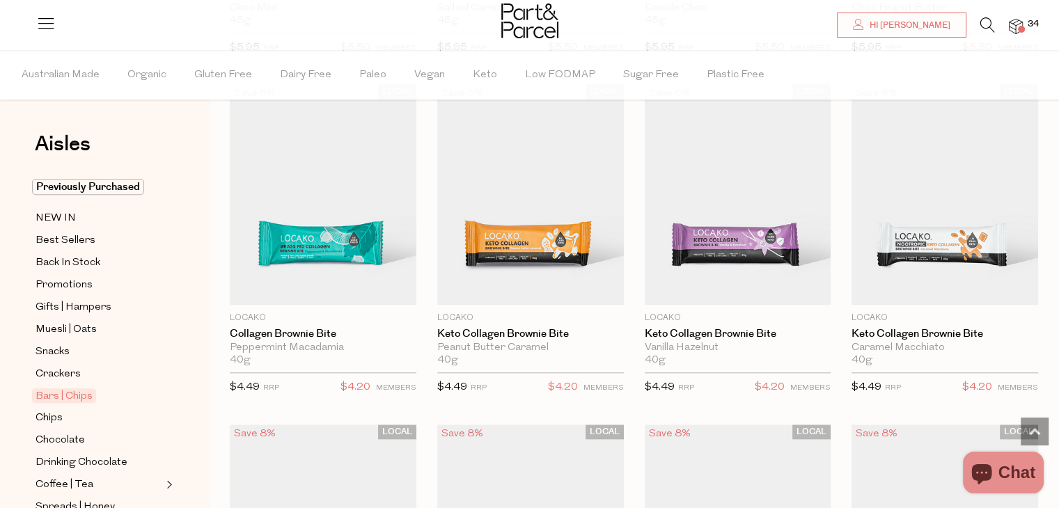
scroll to position [1476, 0]
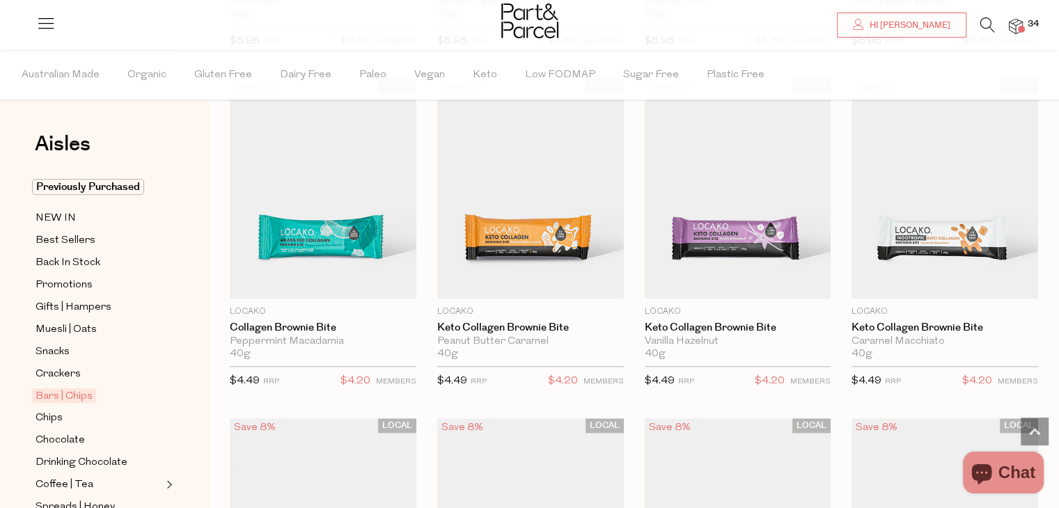
drag, startPoint x: 1067, startPoint y: 130, endPoint x: 1069, endPoint y: 171, distance: 40.5
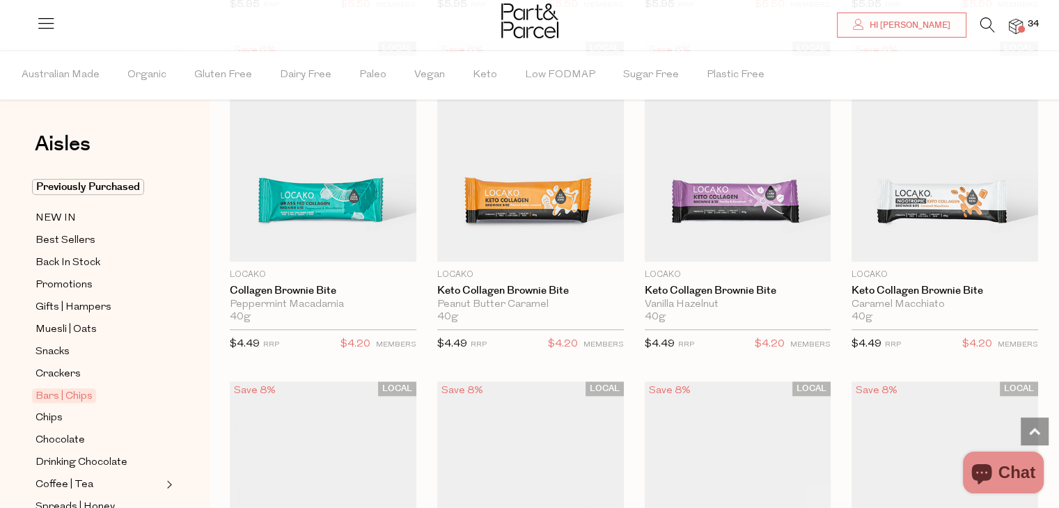
scroll to position [1524, 0]
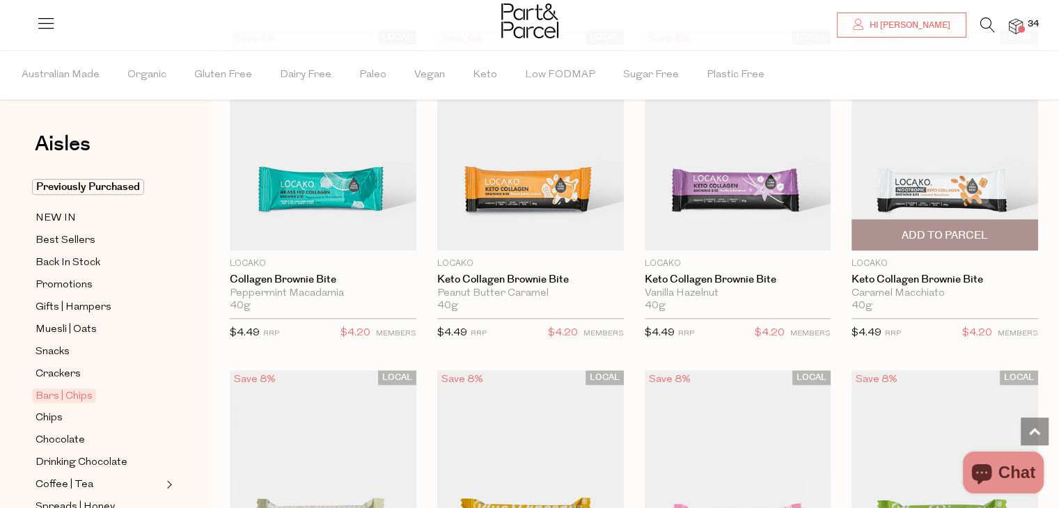
click at [948, 180] on img at bounding box center [945, 140] width 187 height 220
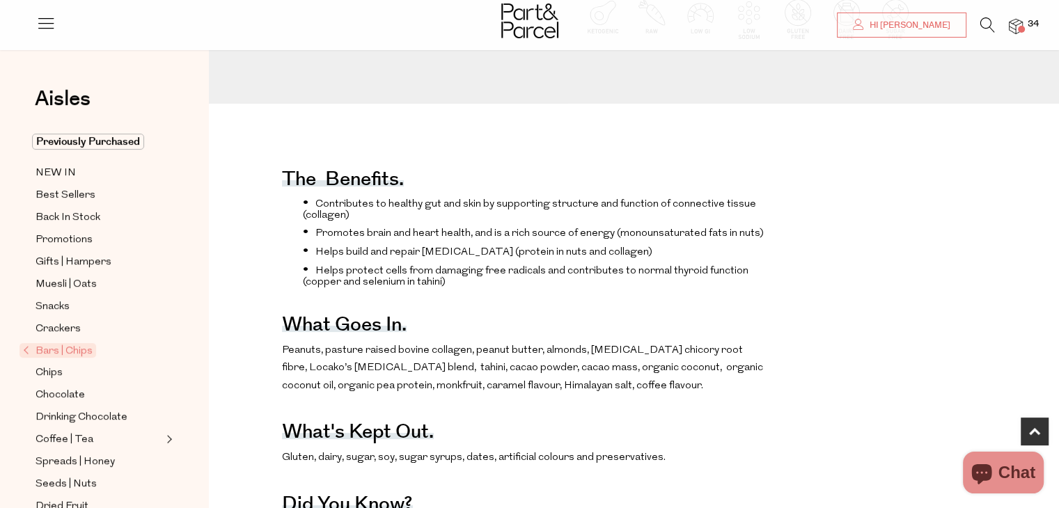
scroll to position [412, 0]
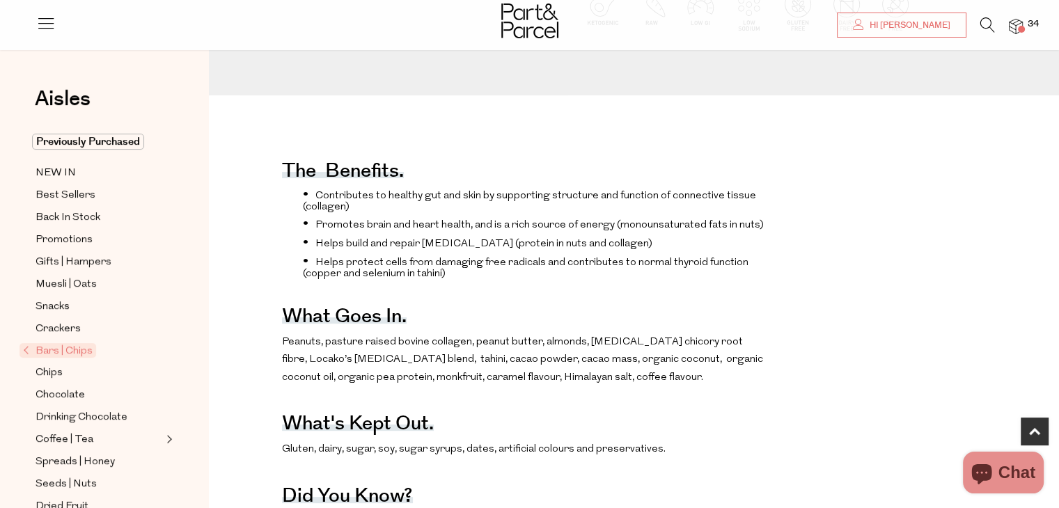
drag, startPoint x: 0, startPoint y: 0, endPoint x: 1069, endPoint y: 109, distance: 1074.7
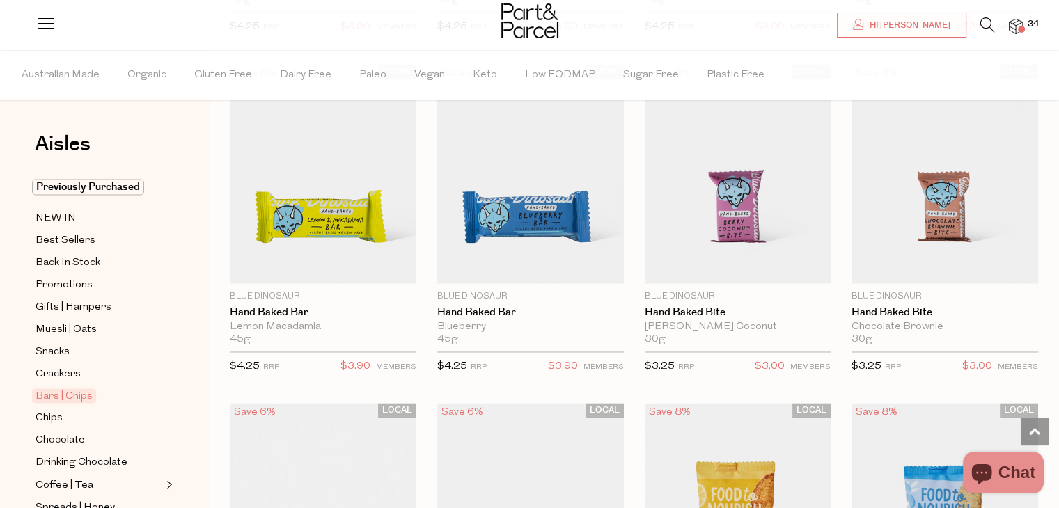
drag, startPoint x: 1064, startPoint y: 169, endPoint x: 1069, endPoint y: 263, distance: 93.5
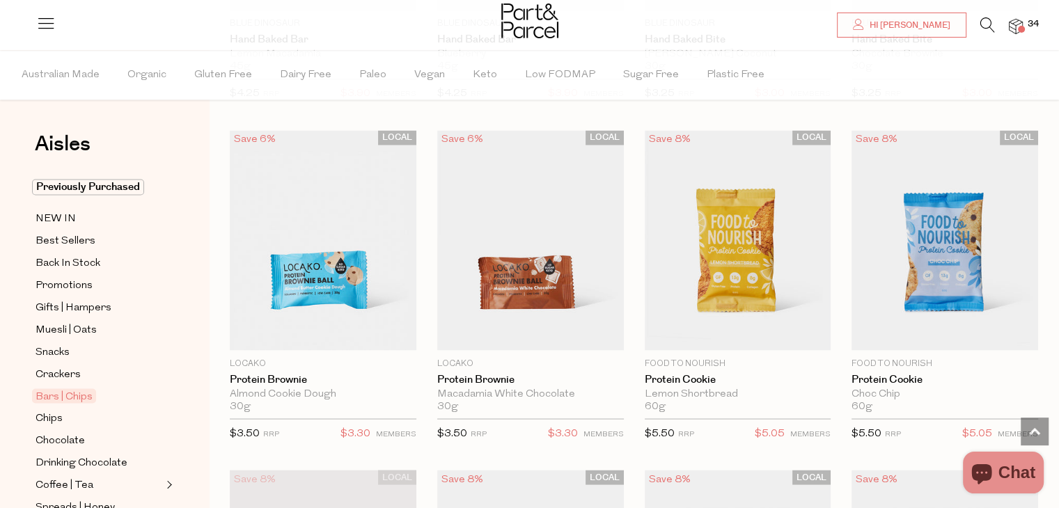
scroll to position [2472, 0]
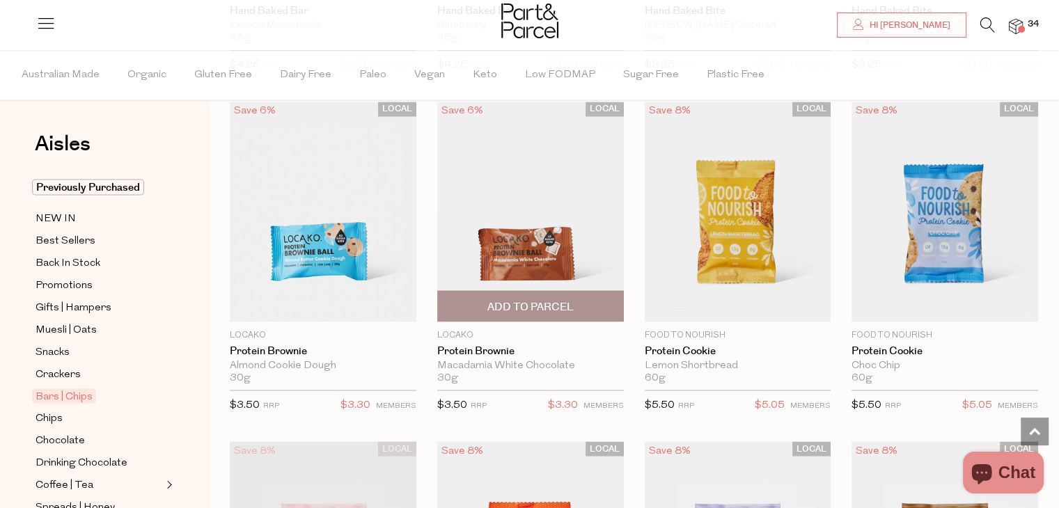
click at [555, 291] on span "Add To Parcel" at bounding box center [531, 306] width 178 height 30
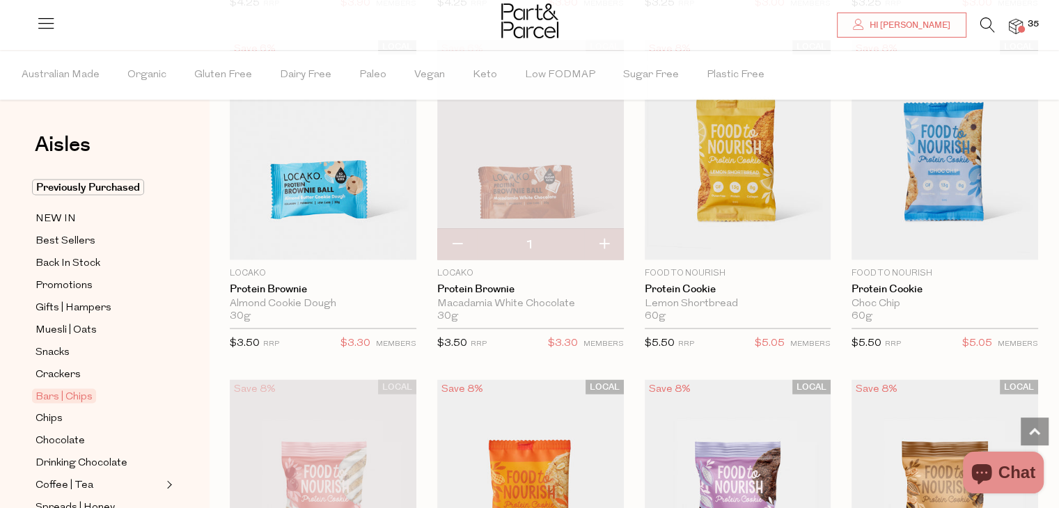
scroll to position [2499, 0]
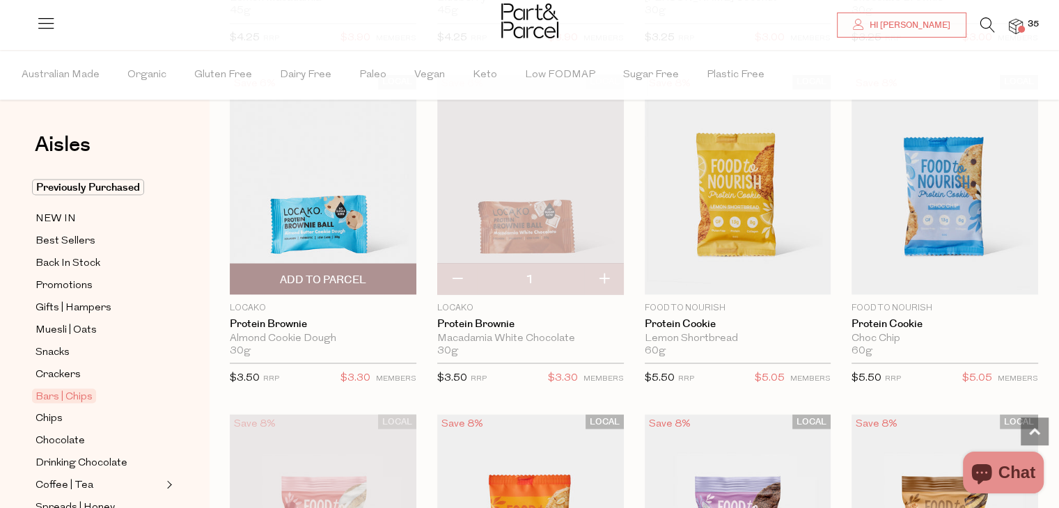
click at [354, 221] on img at bounding box center [323, 185] width 187 height 220
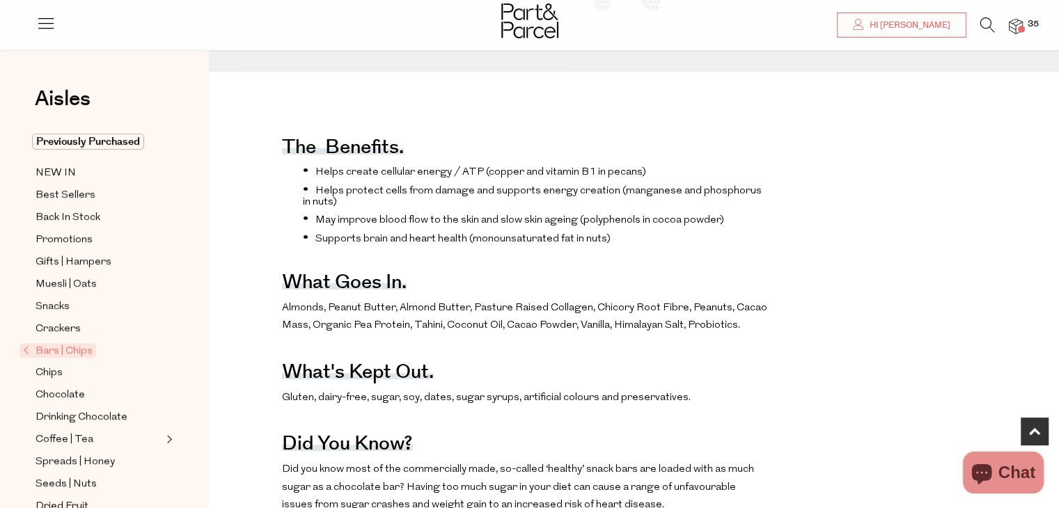
scroll to position [482, 0]
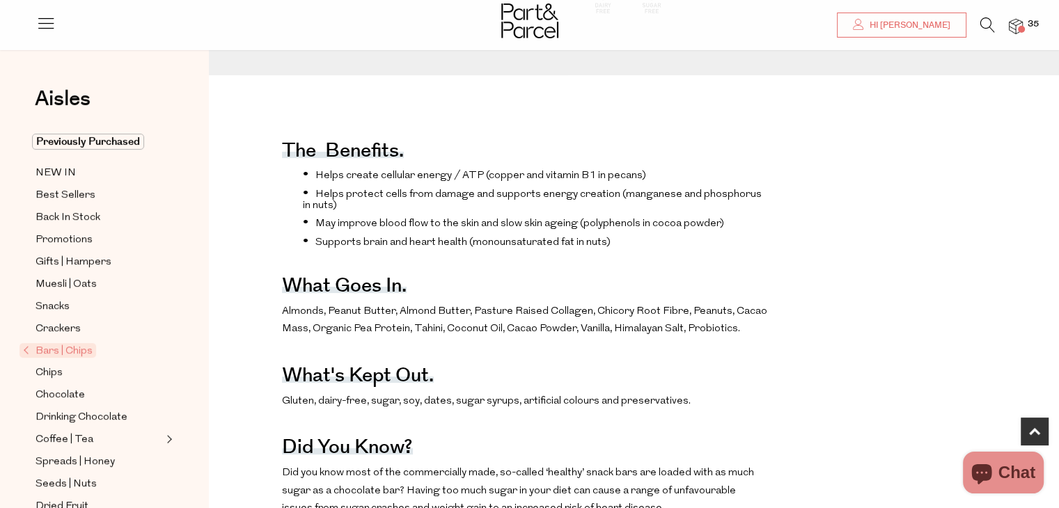
drag, startPoint x: 0, startPoint y: 0, endPoint x: 1067, endPoint y: 117, distance: 1073.4
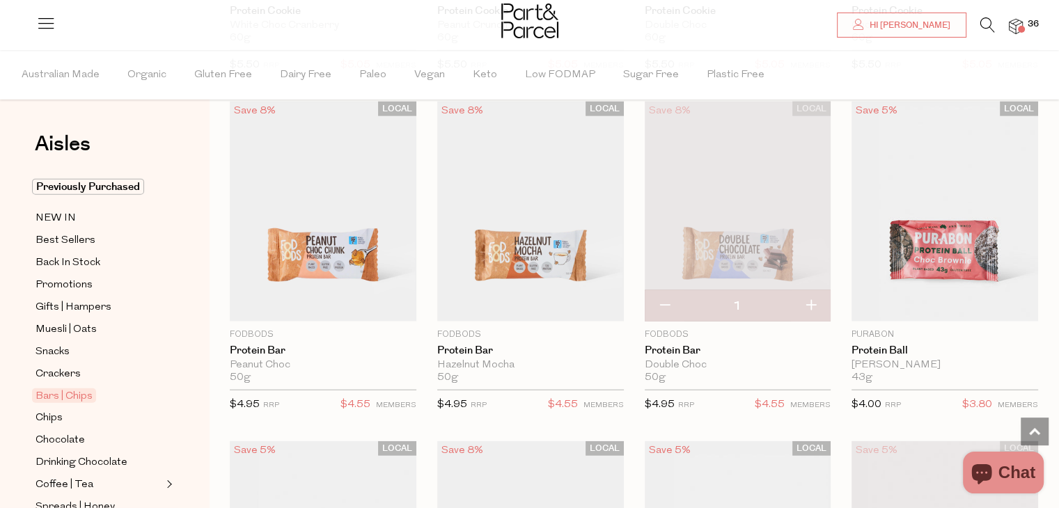
scroll to position [3169, 0]
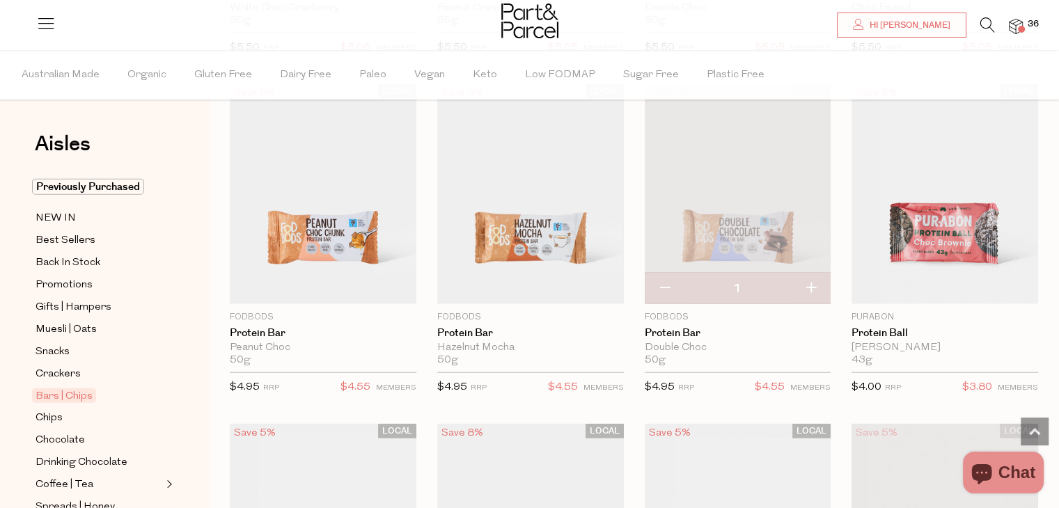
click at [814, 280] on button "button" at bounding box center [811, 289] width 40 height 31
type input "2"
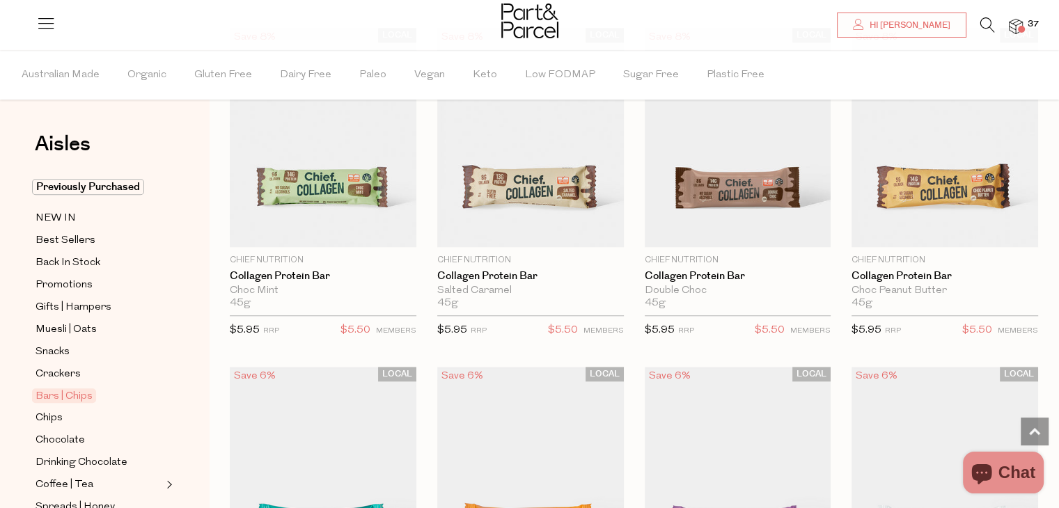
scroll to position [994, 0]
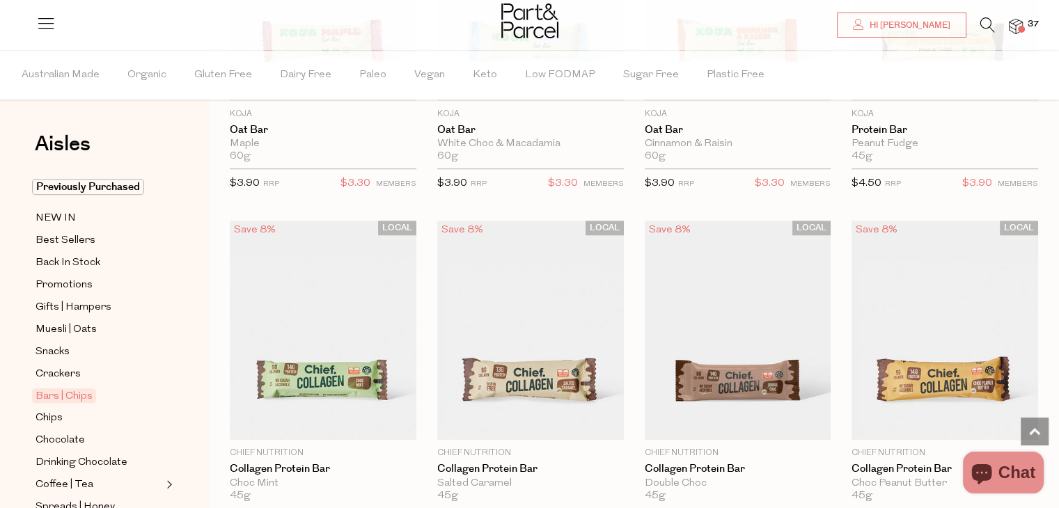
click at [1029, 29] on span "37" at bounding box center [1034, 24] width 18 height 13
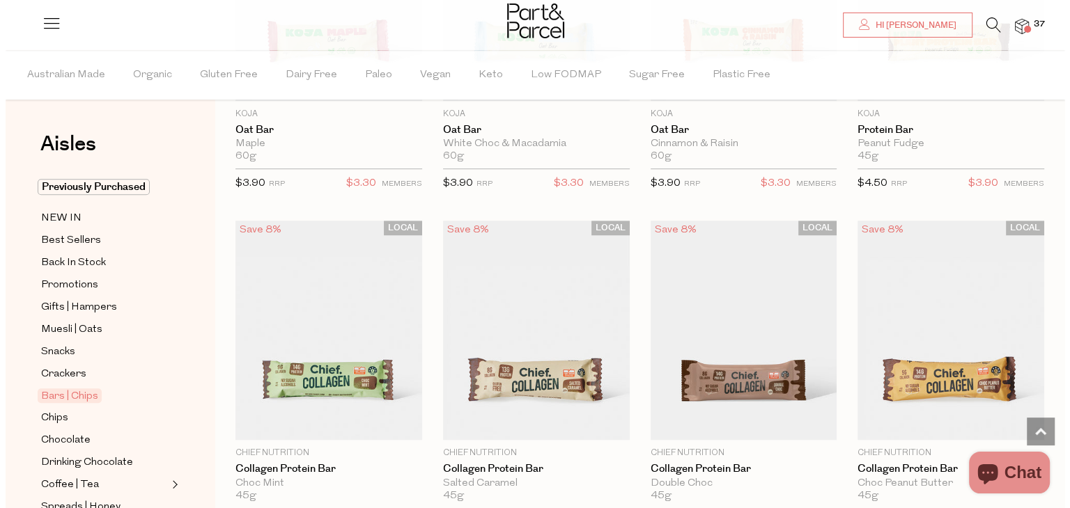
scroll to position [1000, 0]
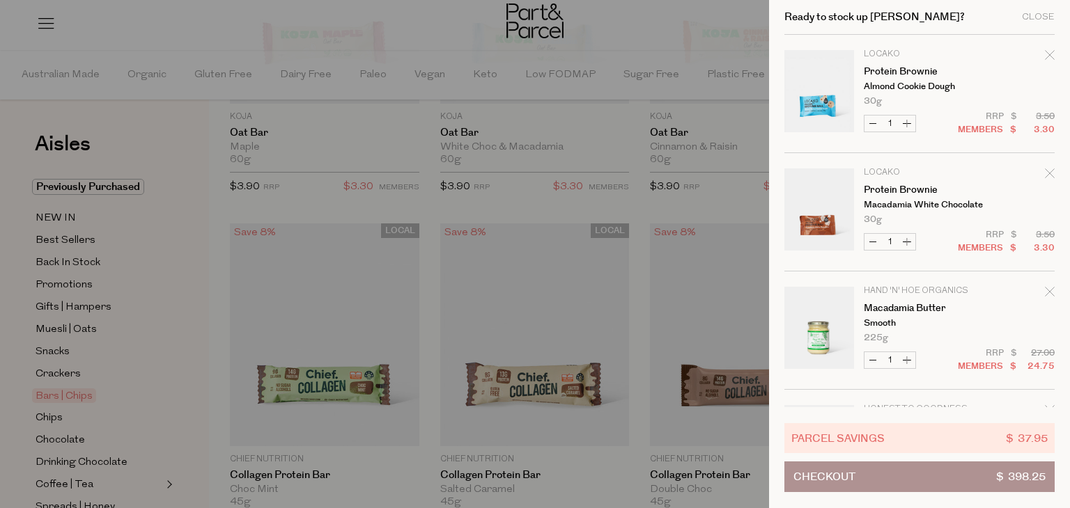
click at [717, 120] on div at bounding box center [535, 254] width 1070 height 508
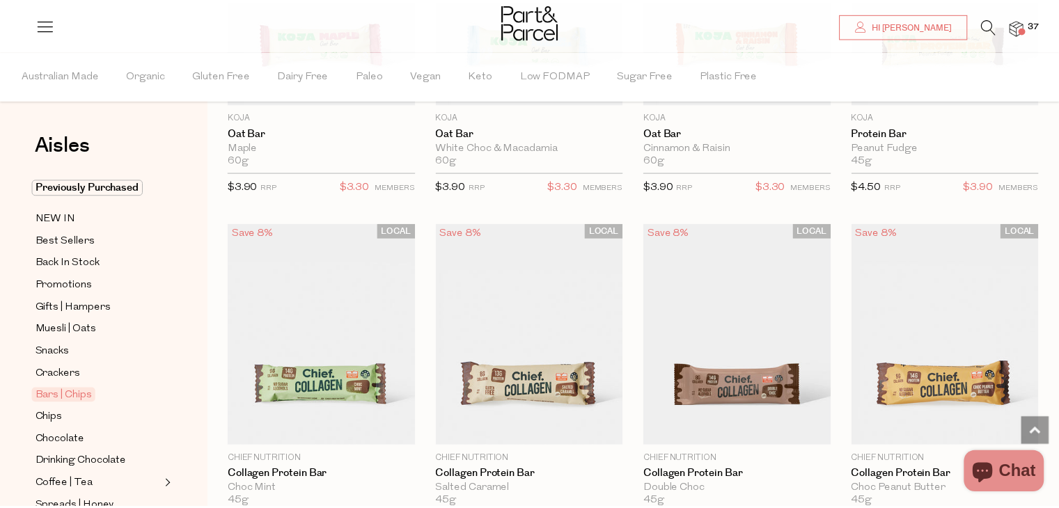
scroll to position [994, 0]
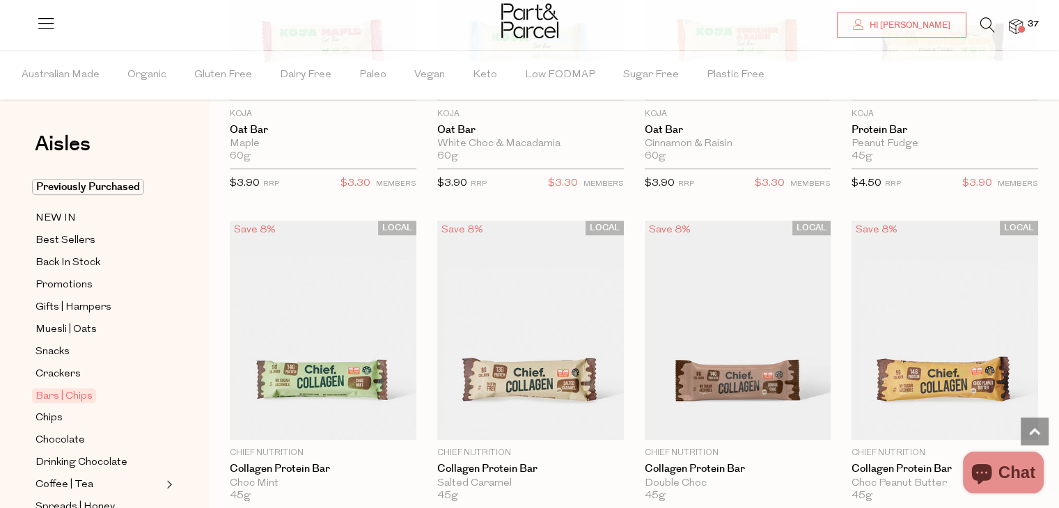
click at [993, 23] on icon at bounding box center [988, 24] width 15 height 15
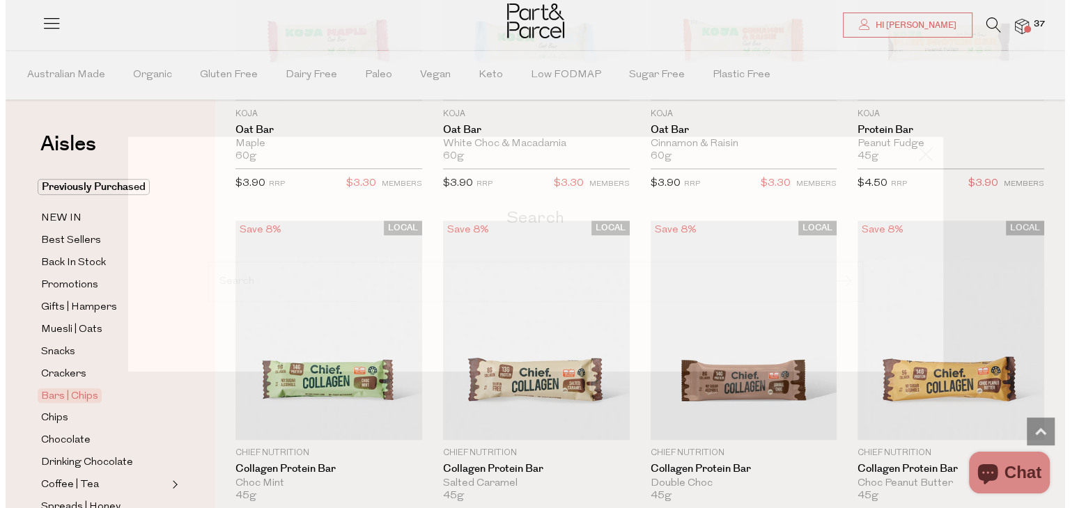
scroll to position [1000, 0]
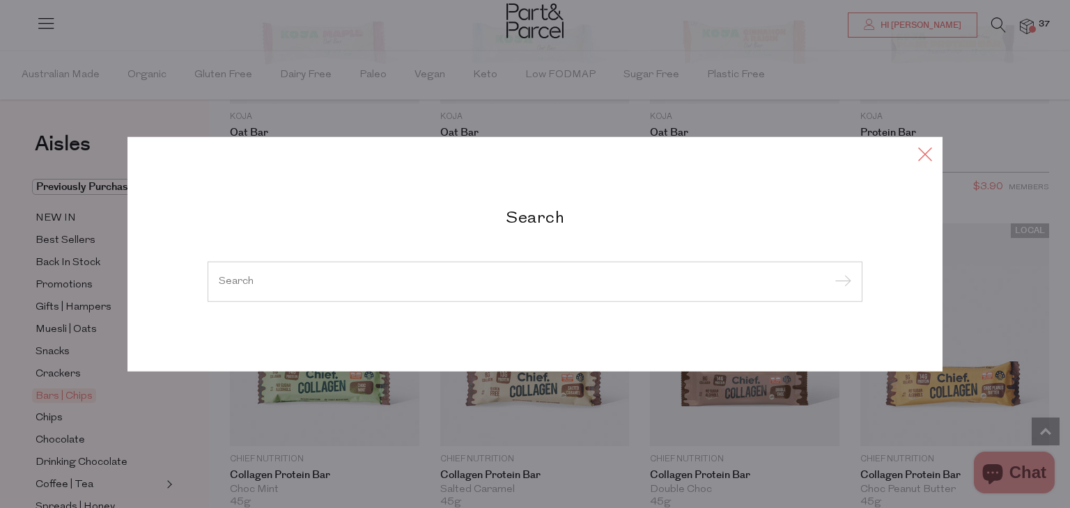
click at [924, 155] on icon at bounding box center [925, 154] width 21 height 20
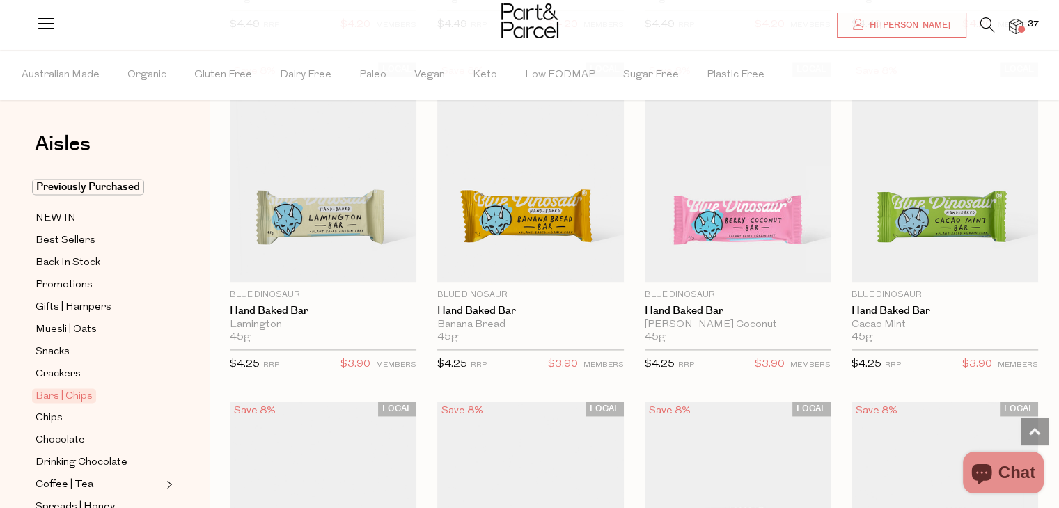
scroll to position [1848, 0]
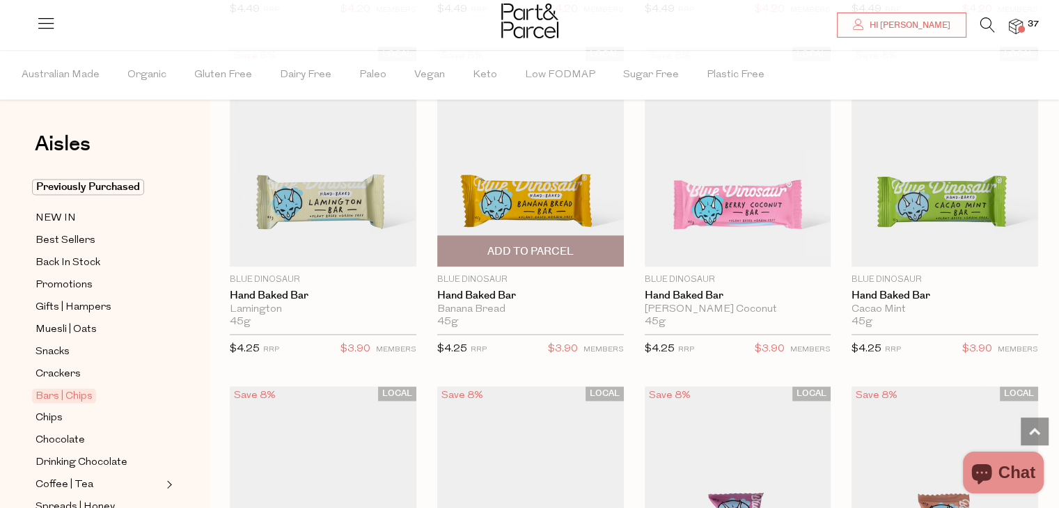
click at [543, 168] on img at bounding box center [530, 157] width 187 height 220
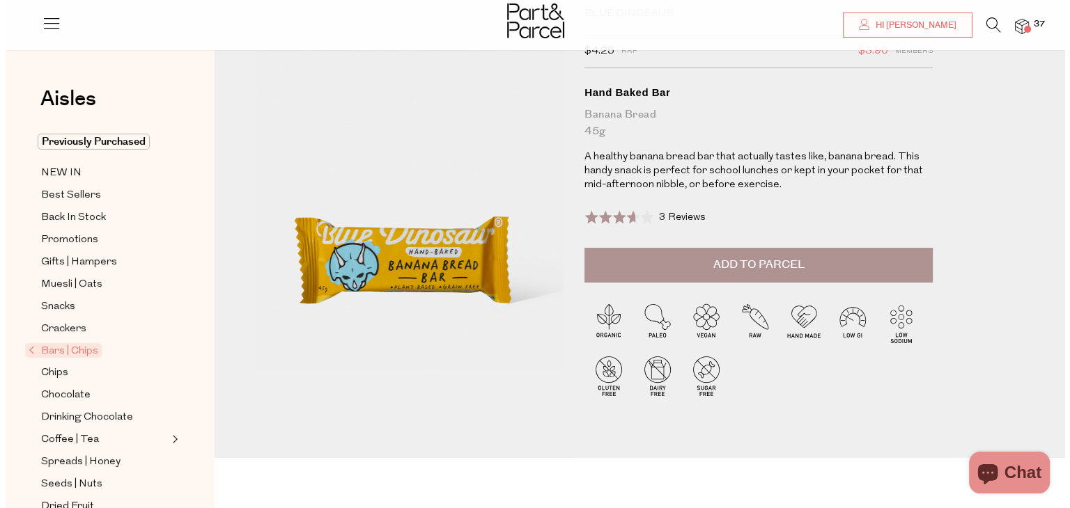
scroll to position [75, 0]
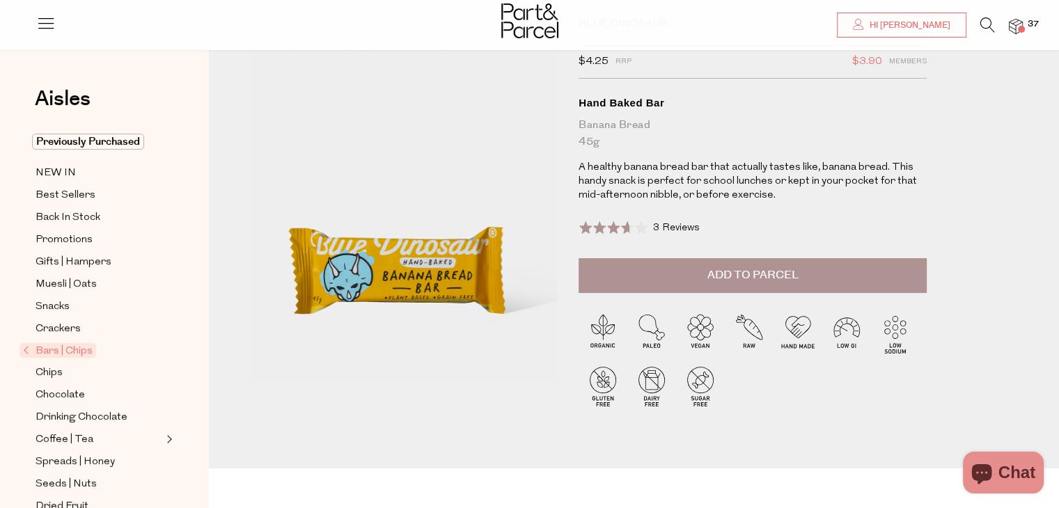
click at [829, 283] on button "Add to Parcel" at bounding box center [753, 275] width 348 height 35
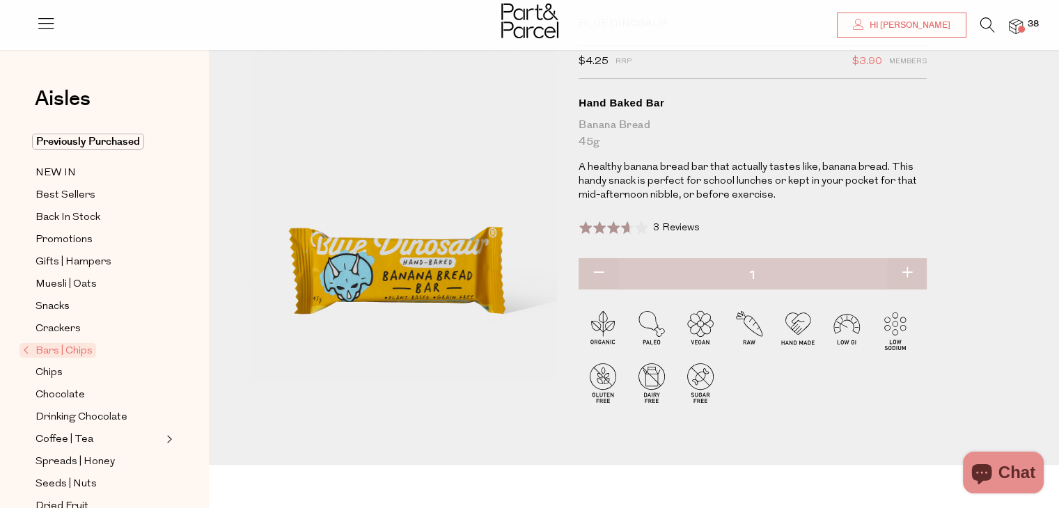
click at [1018, 21] on img at bounding box center [1016, 27] width 14 height 16
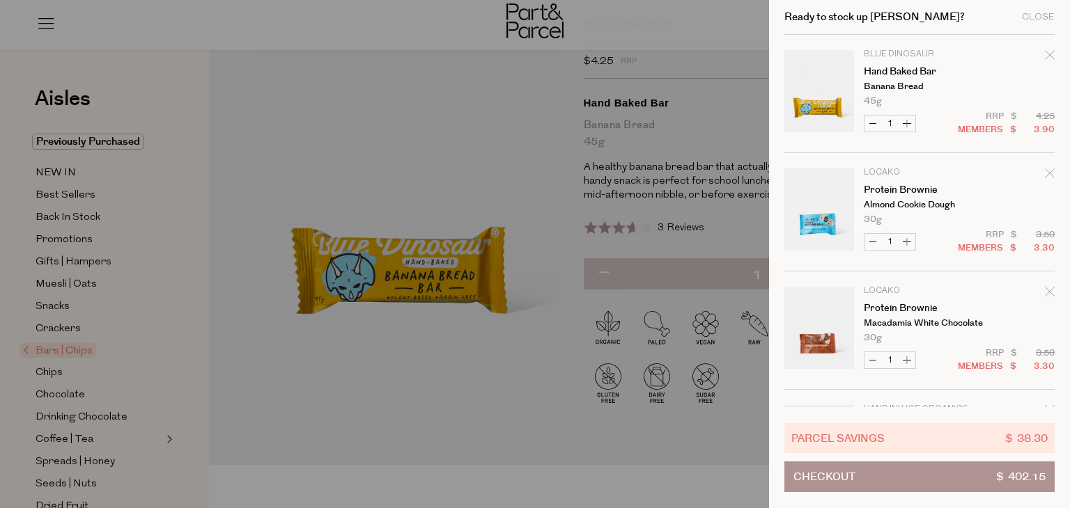
click at [883, 469] on button "Checkout $ 402.15" at bounding box center [919, 477] width 270 height 31
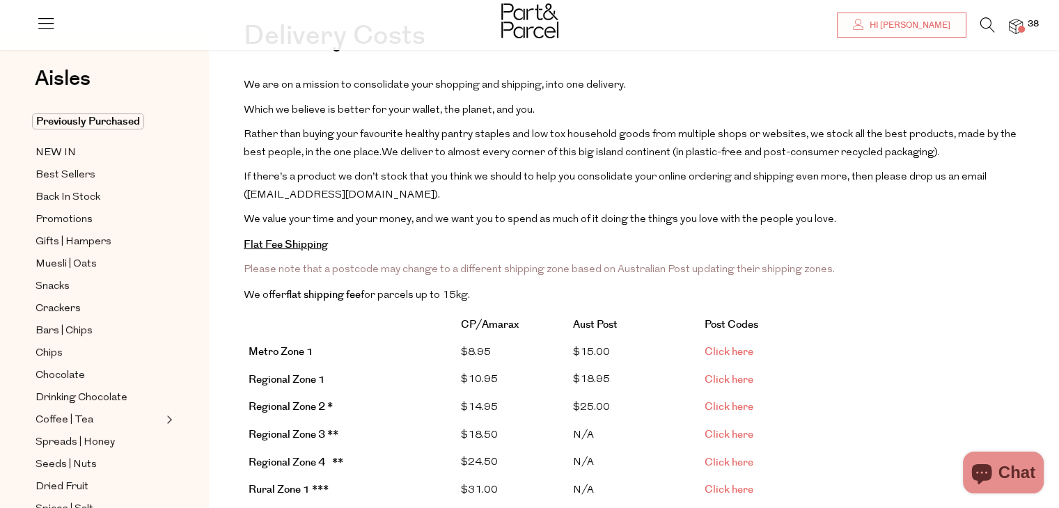
scroll to position [103, 0]
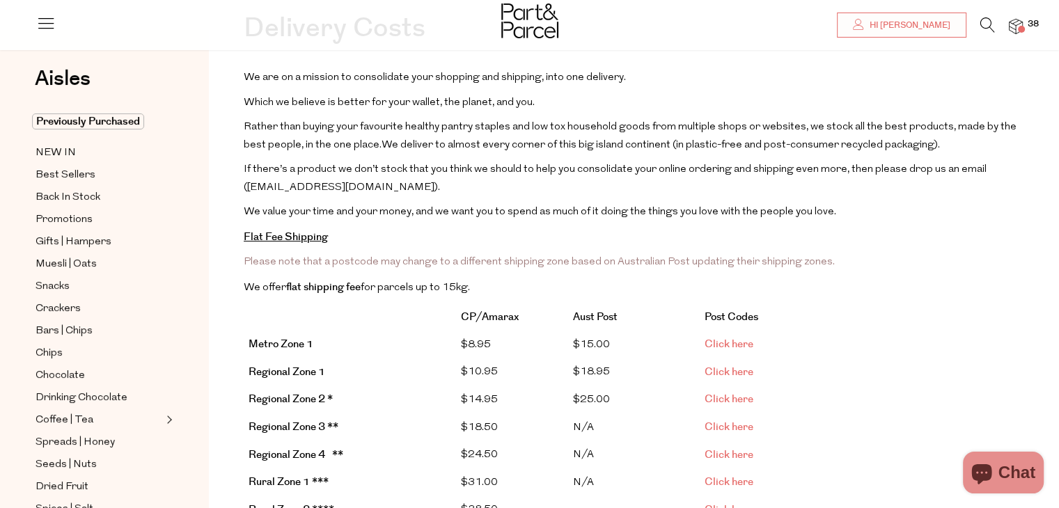
drag, startPoint x: 0, startPoint y: 0, endPoint x: 1069, endPoint y: 95, distance: 1073.3
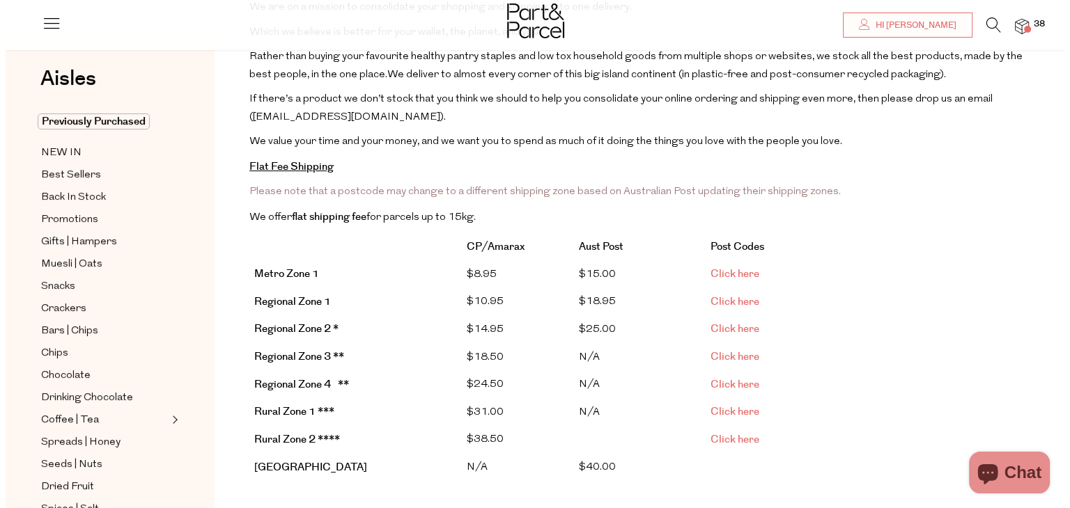
scroll to position [180, 0]
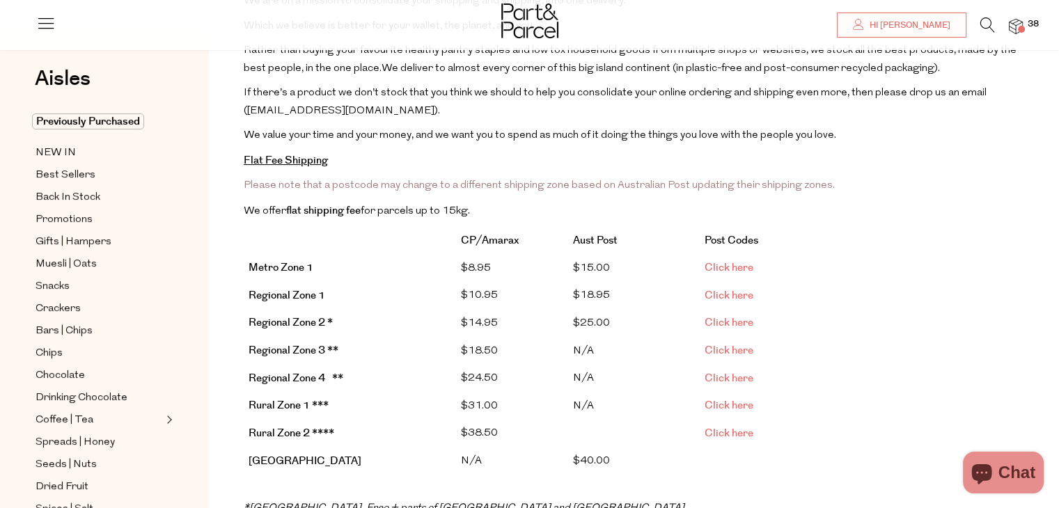
click at [1018, 29] on span at bounding box center [1021, 29] width 7 height 7
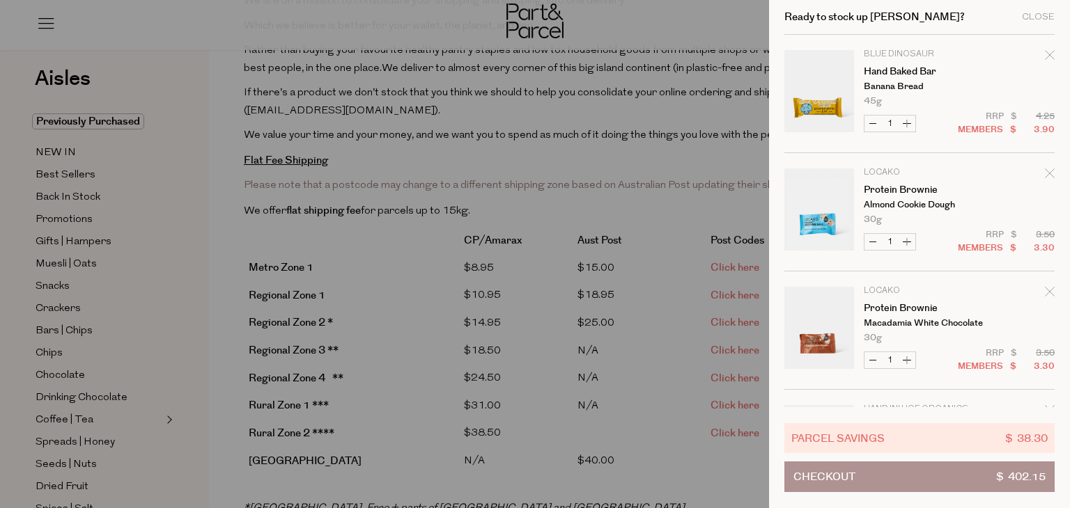
click at [900, 483] on button "Checkout $ 402.15" at bounding box center [919, 477] width 270 height 31
